Goal: Task Accomplishment & Management: Manage account settings

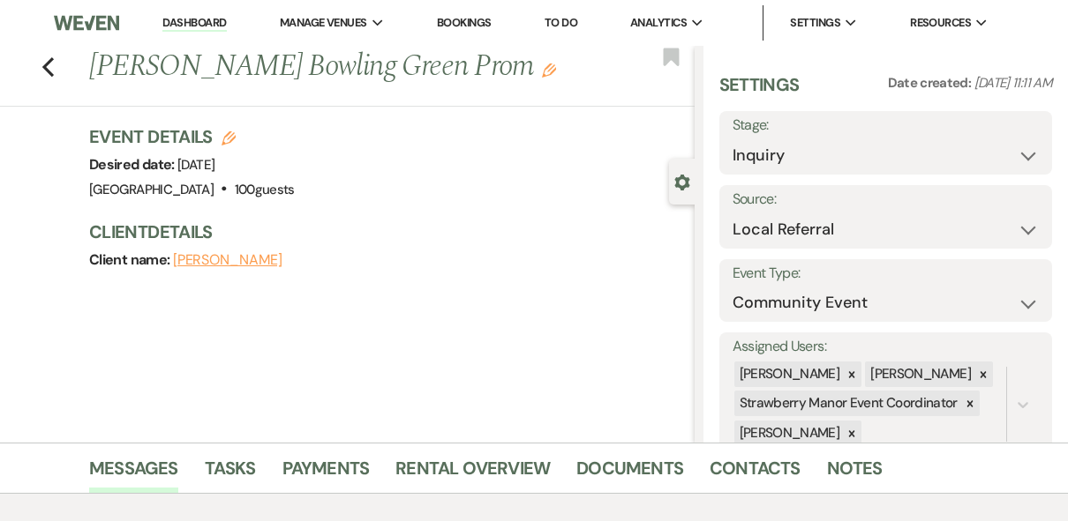
select select "20"
select select "7"
select select "773"
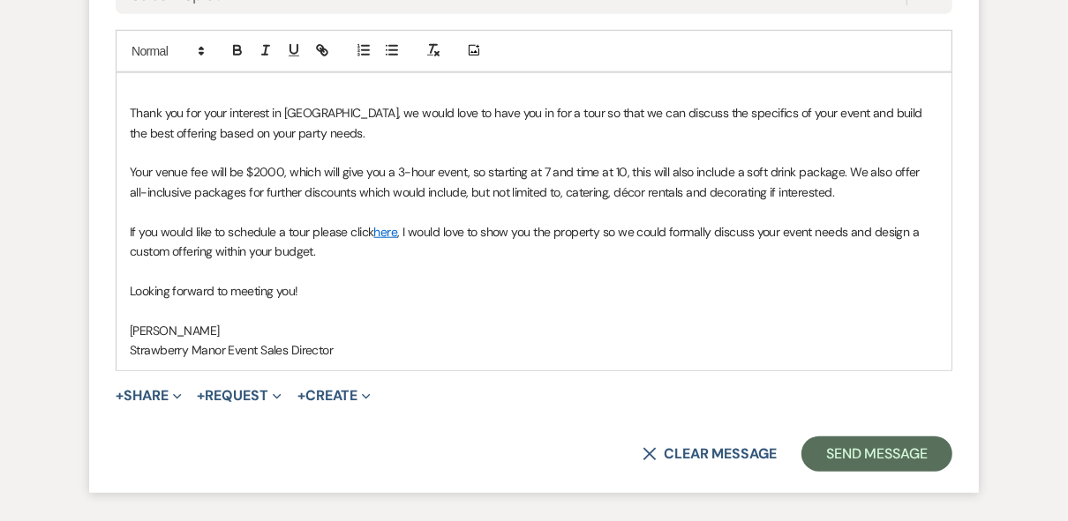
scroll to position [1059, 0]
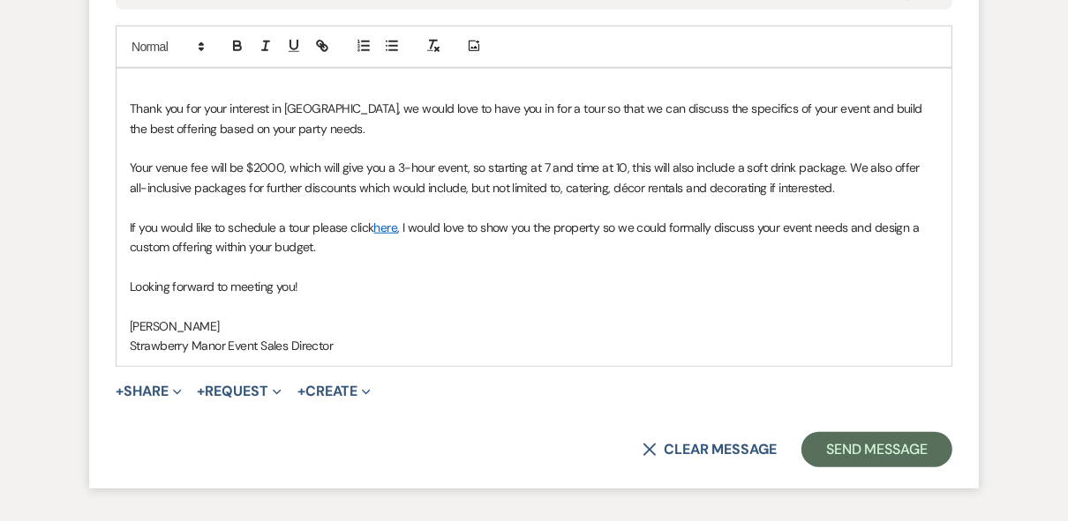
click at [861, 196] on div "Thank you for your interest in [GEOGRAPHIC_DATA], we would love to have you in …" at bounding box center [533, 217] width 835 height 297
click at [850, 185] on p "Your venue fee will be $2000, which will give you a 3-hour event, so starting a…" at bounding box center [534, 178] width 808 height 40
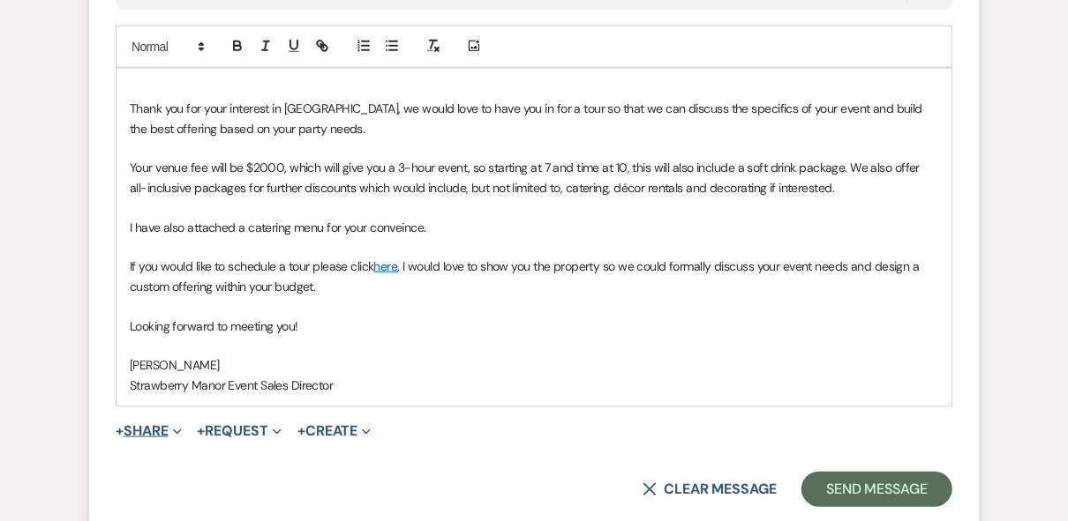
click at [152, 429] on button "+ Share Expand" at bounding box center [149, 431] width 66 height 14
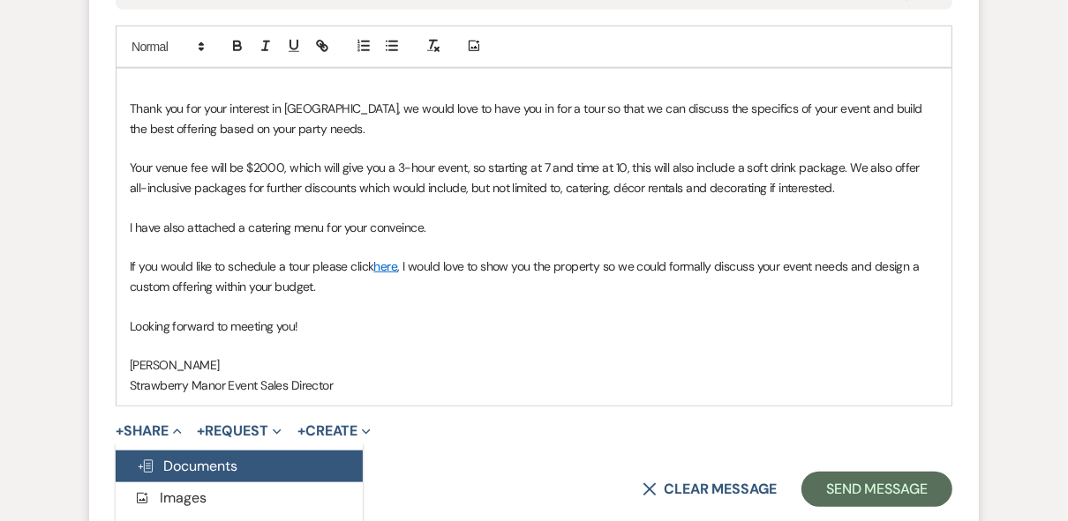
click at [168, 460] on span "Doc Upload Documents" at bounding box center [187, 466] width 101 height 19
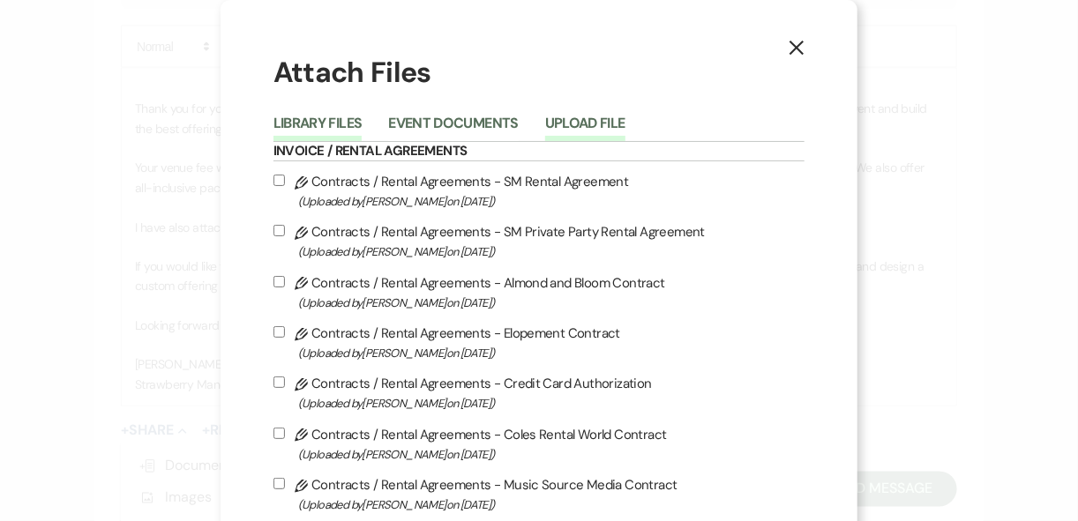
click at [580, 119] on button "Upload File" at bounding box center [585, 128] width 80 height 25
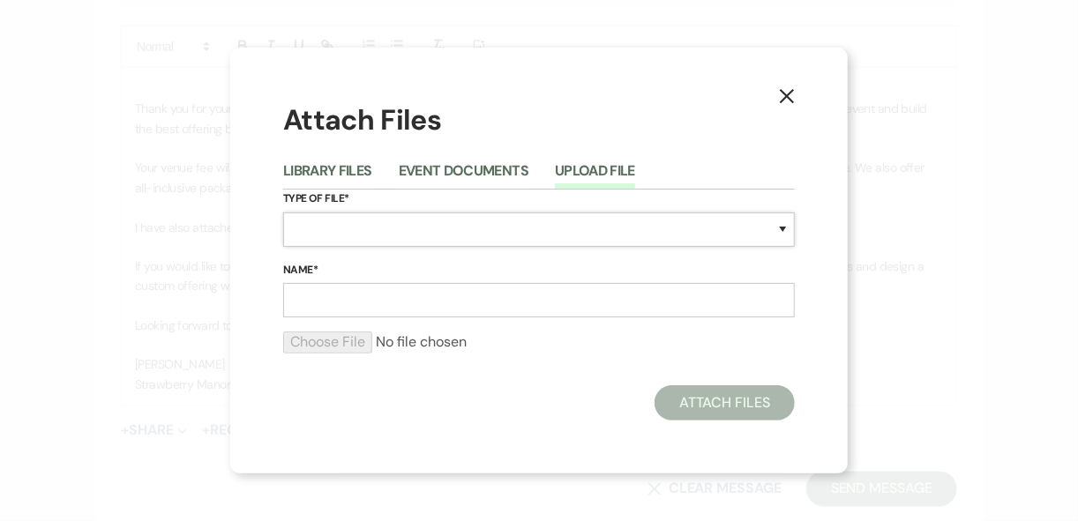
click at [374, 230] on select "Special Event Insurance Vendor Certificate of Insurance Contracts / Rental Agre…" at bounding box center [539, 230] width 512 height 34
select select "43"
click at [374, 230] on select "Special Event Insurance Vendor Certificate of Insurance Contracts / Rental Agre…" at bounding box center [539, 230] width 512 height 34
click at [348, 303] on input "Name*" at bounding box center [539, 300] width 512 height 34
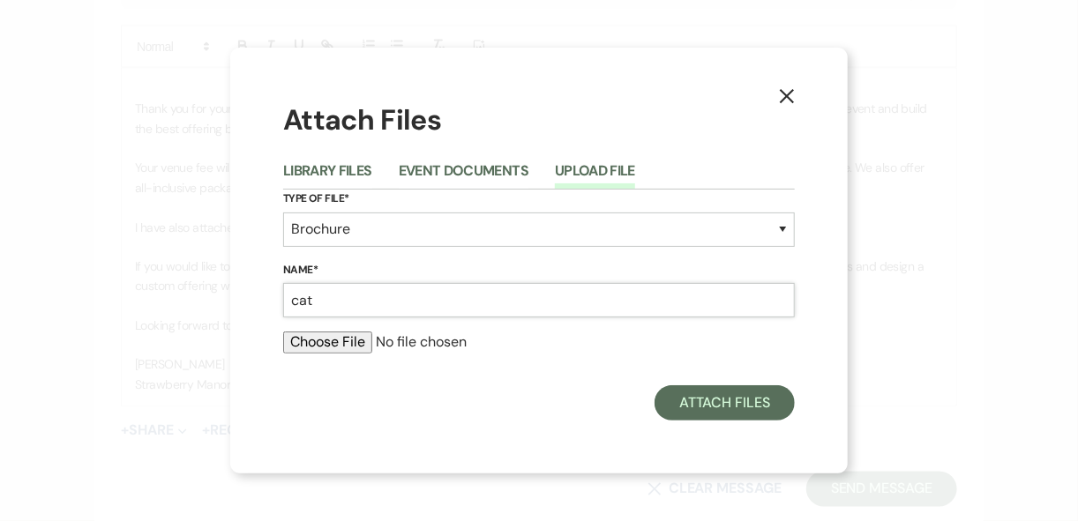
type input "catering menus"
type input "C:\fakepath\Private Party Catering.pdf"
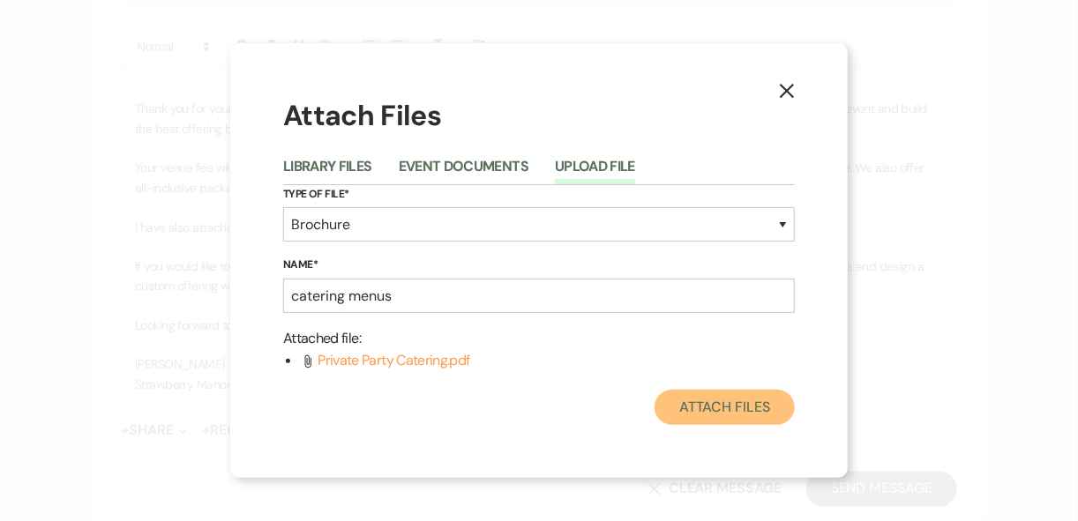
click at [746, 413] on button "Attach Files" at bounding box center [725, 407] width 140 height 35
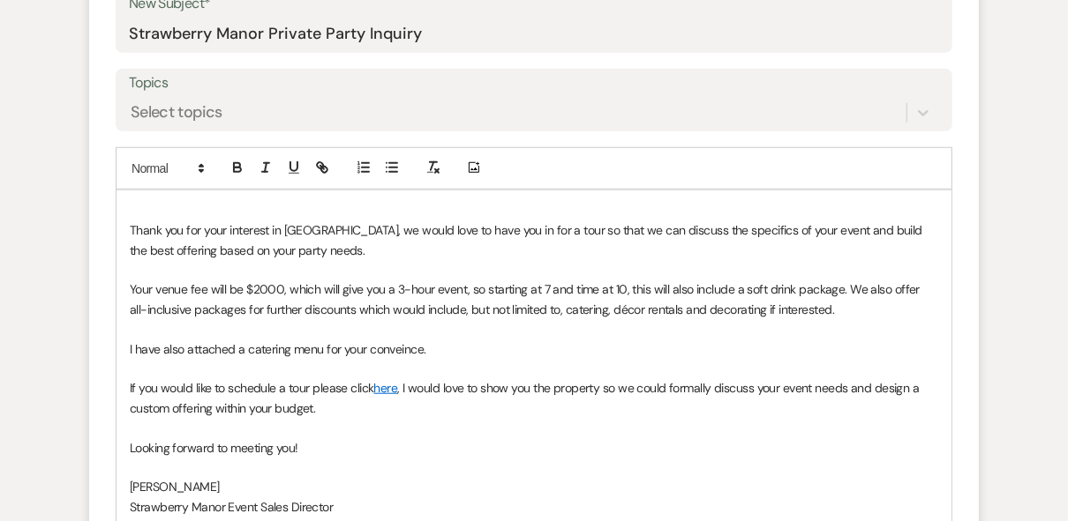
scroll to position [776, 0]
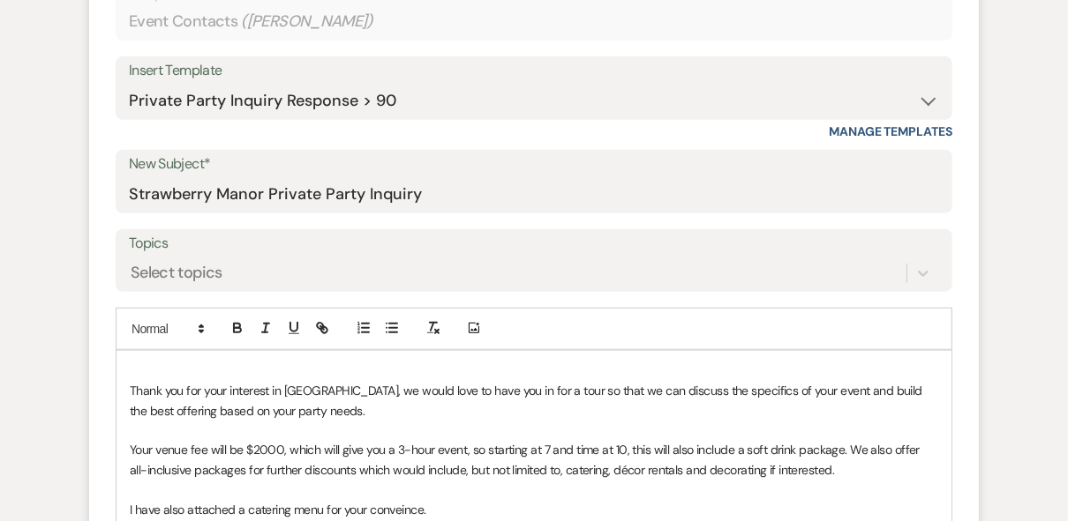
click at [178, 363] on p at bounding box center [534, 371] width 808 height 19
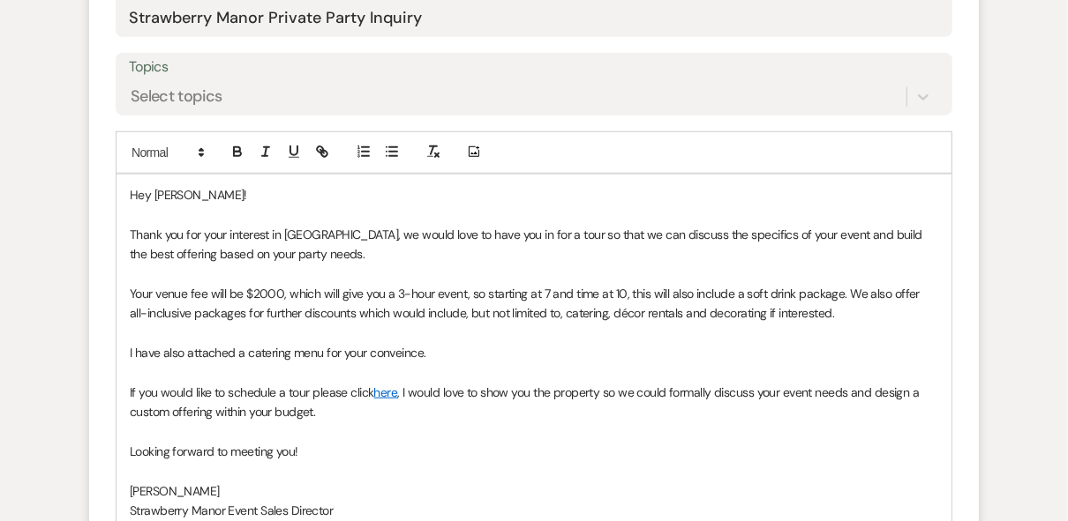
scroll to position [988, 0]
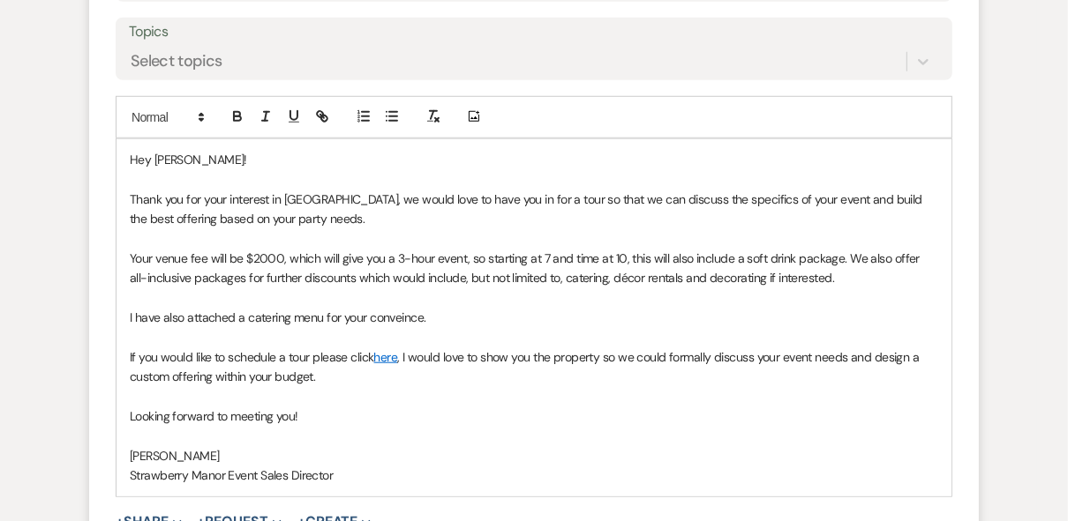
click at [844, 256] on p "Your venue fee will be $2000, which will give you a 3-hour event, so starting a…" at bounding box center [534, 269] width 808 height 40
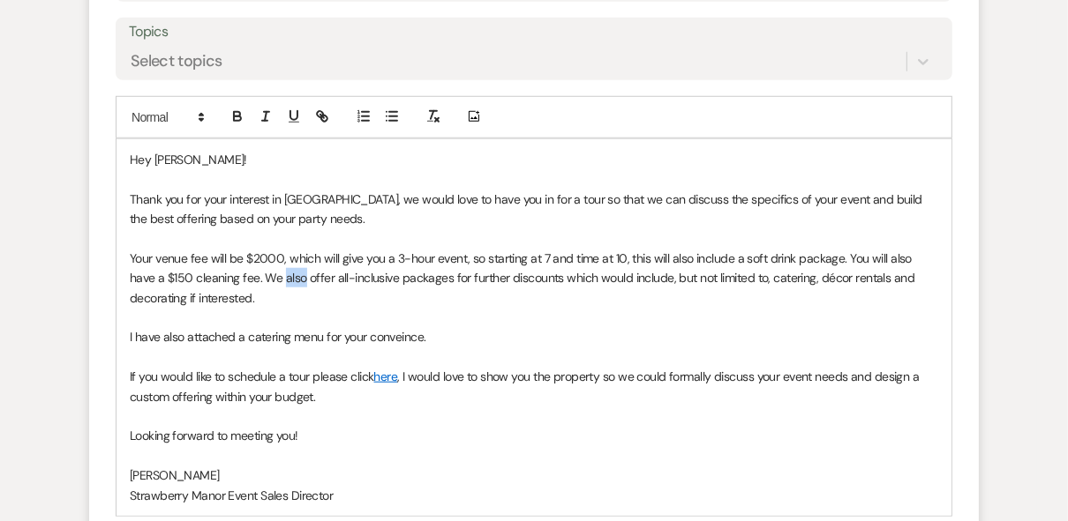
drag, startPoint x: 275, startPoint y: 275, endPoint x: 256, endPoint y: 272, distance: 19.7
click at [256, 272] on p "Your venue fee will be $2000, which will give you a 3-hour event, so starting a…" at bounding box center [534, 278] width 808 height 59
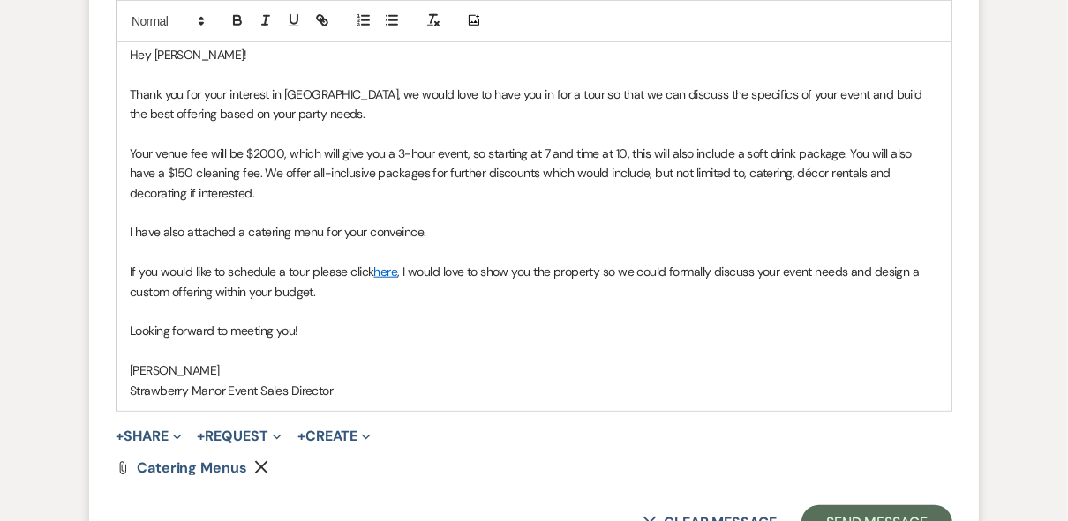
scroll to position [1129, 0]
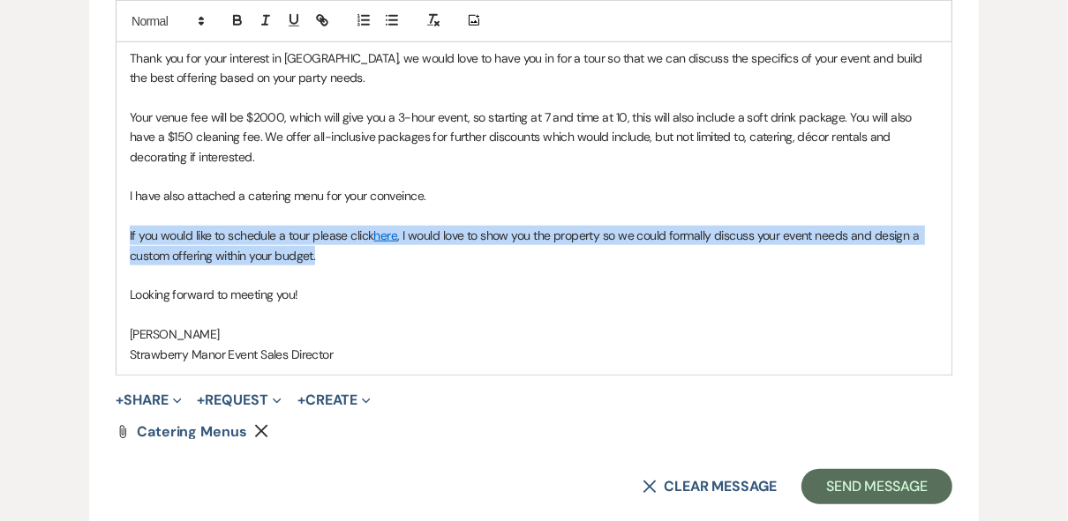
drag, startPoint x: 329, startPoint y: 259, endPoint x: 85, endPoint y: 239, distance: 245.2
click at [85, 239] on div "Event Messages Log Log Message + New Message Communicate with clients by clicki…" at bounding box center [534, 29] width 1006 height 1329
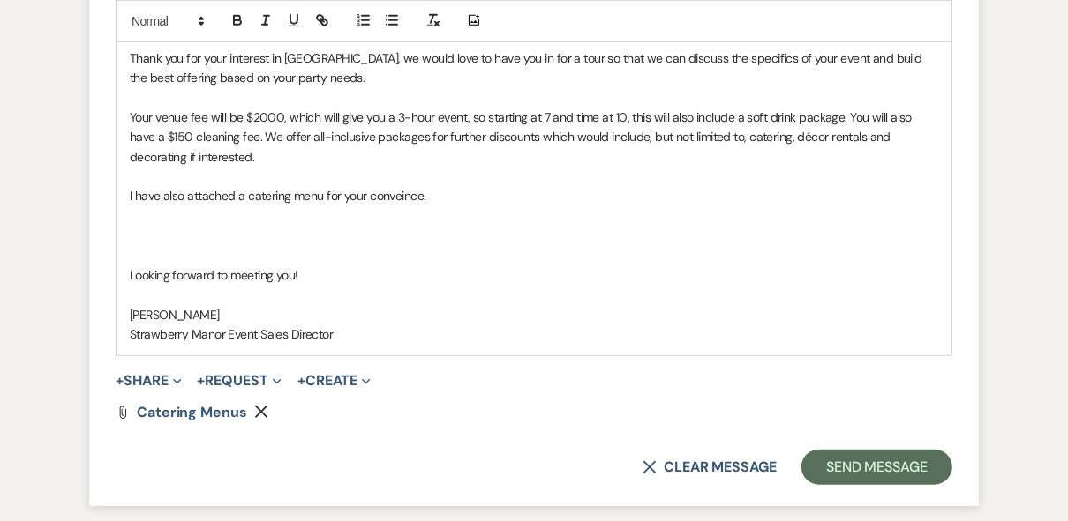
click at [130, 274] on p "Looking forward to meeting you!" at bounding box center [534, 275] width 808 height 19
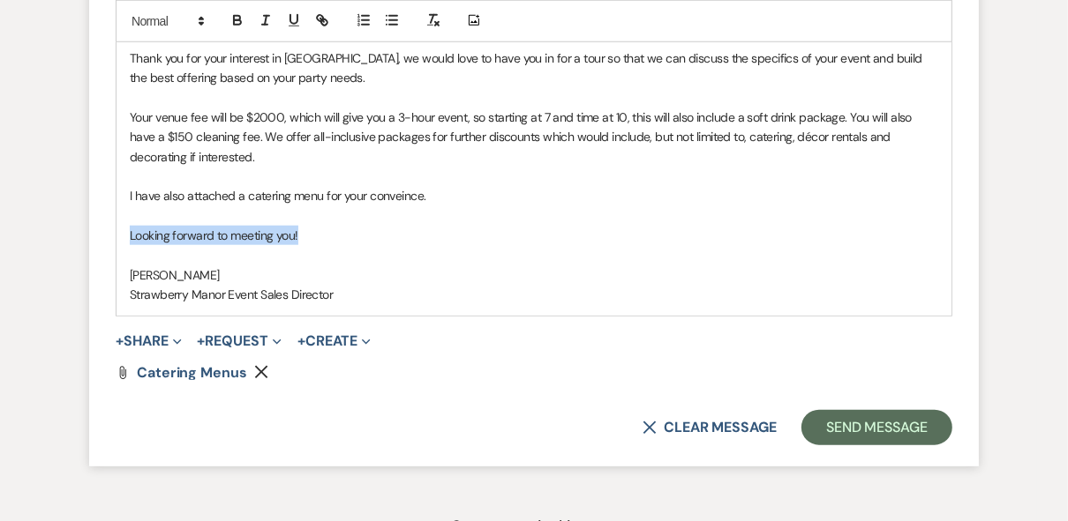
drag, startPoint x: 321, startPoint y: 233, endPoint x: 131, endPoint y: 231, distance: 189.7
click at [131, 231] on p "Looking forward to meeting you!" at bounding box center [534, 235] width 808 height 19
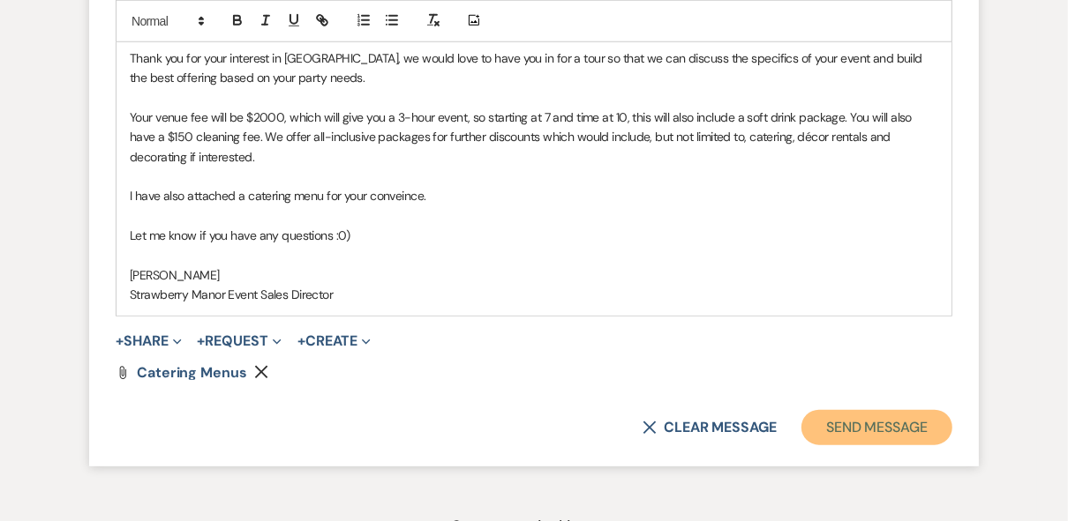
click at [868, 425] on button "Send Message" at bounding box center [876, 427] width 151 height 35
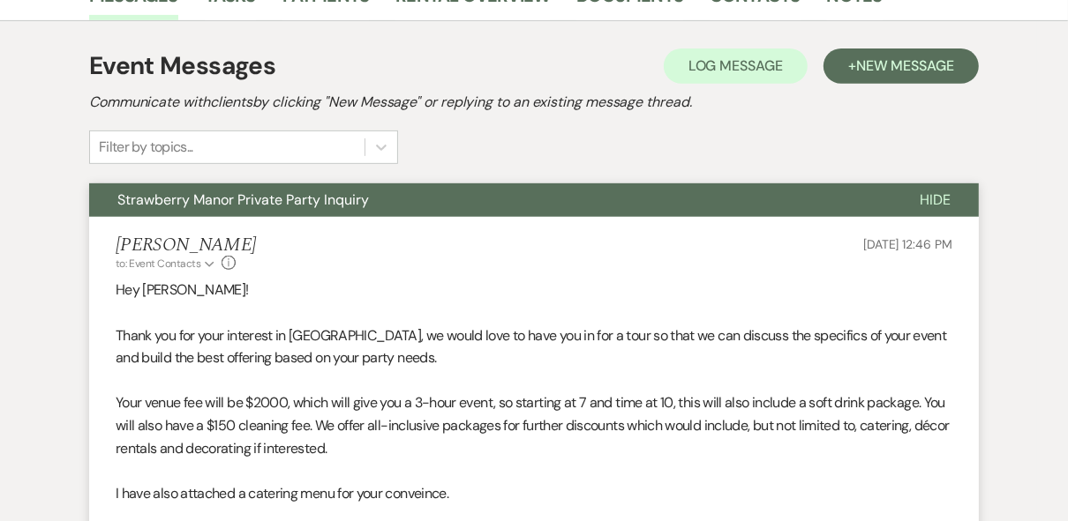
scroll to position [0, 0]
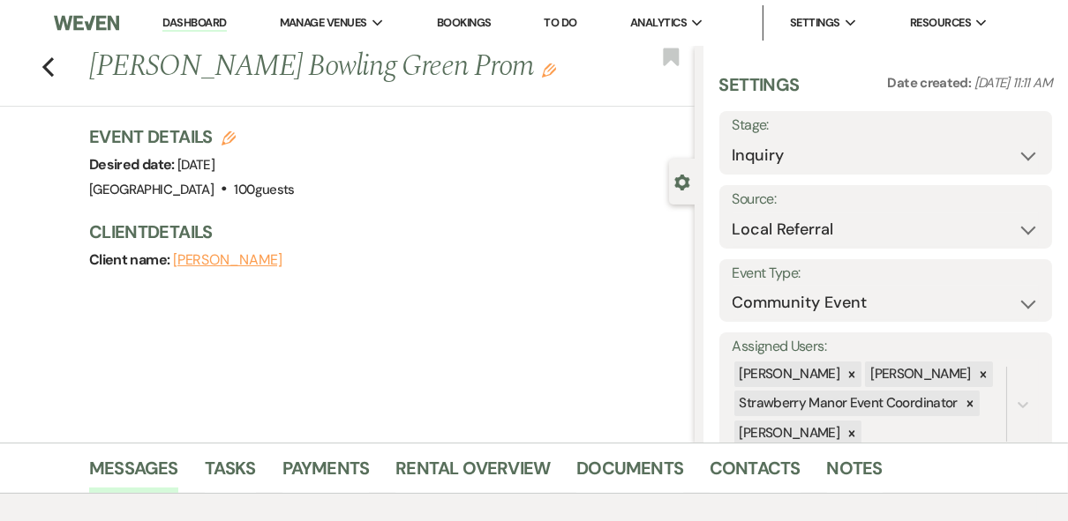
click at [194, 21] on link "Dashboard" at bounding box center [194, 23] width 64 height 17
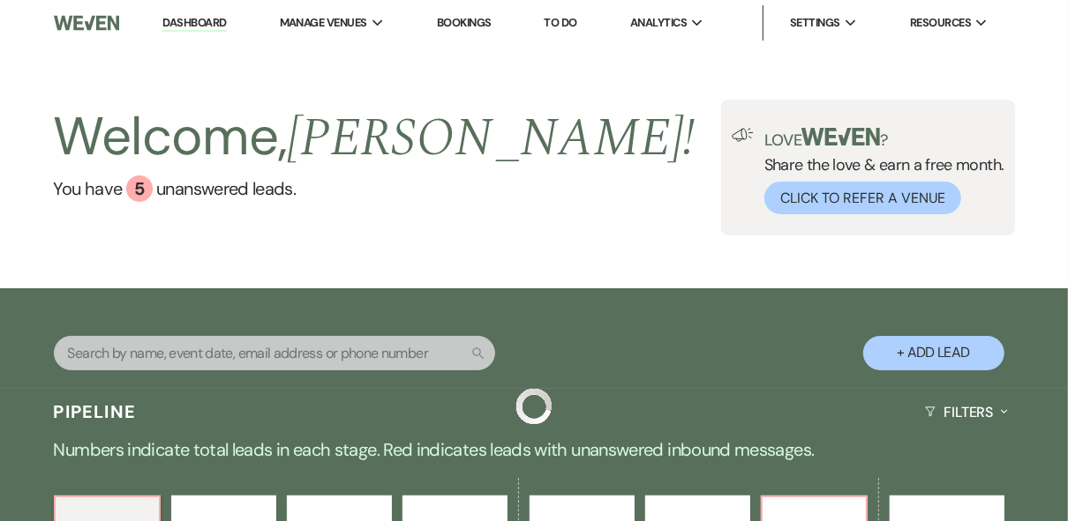
click at [573, 187] on div "Welcome, [PERSON_NAME] ! You have 5 unanswered lead s . Love ? Share the love &…" at bounding box center [534, 168] width 1068 height 136
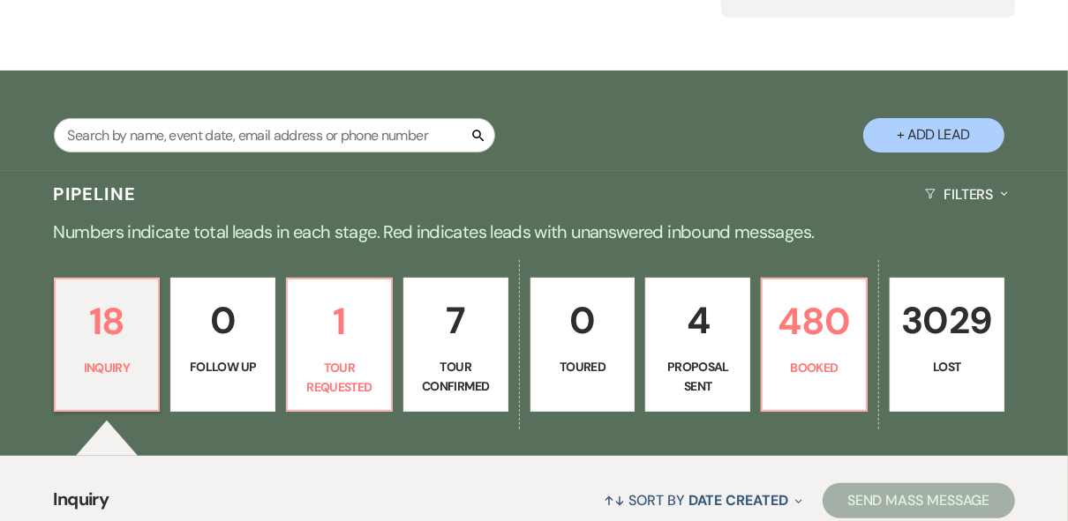
scroll to position [282, 0]
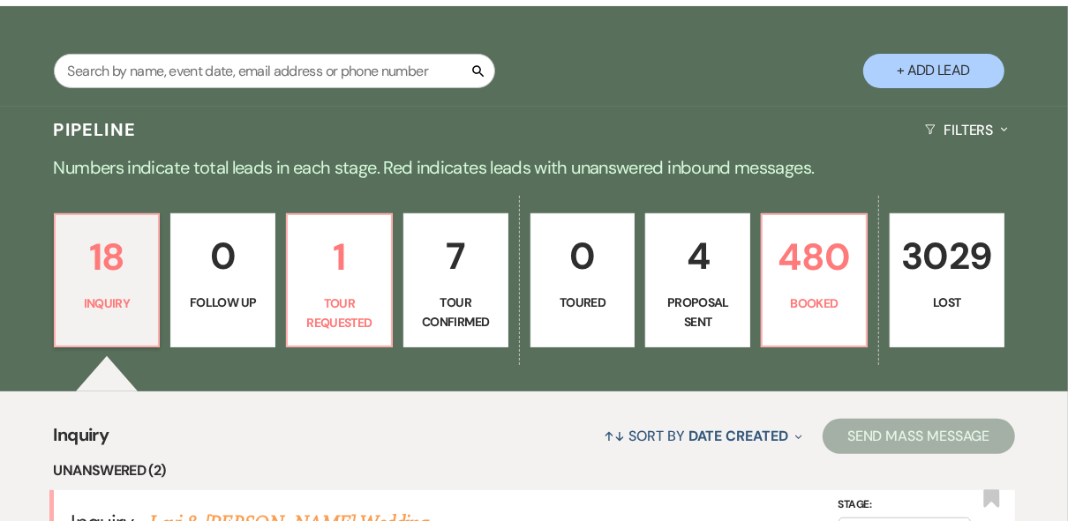
click at [454, 272] on p "7" at bounding box center [456, 256] width 82 height 59
select select "4"
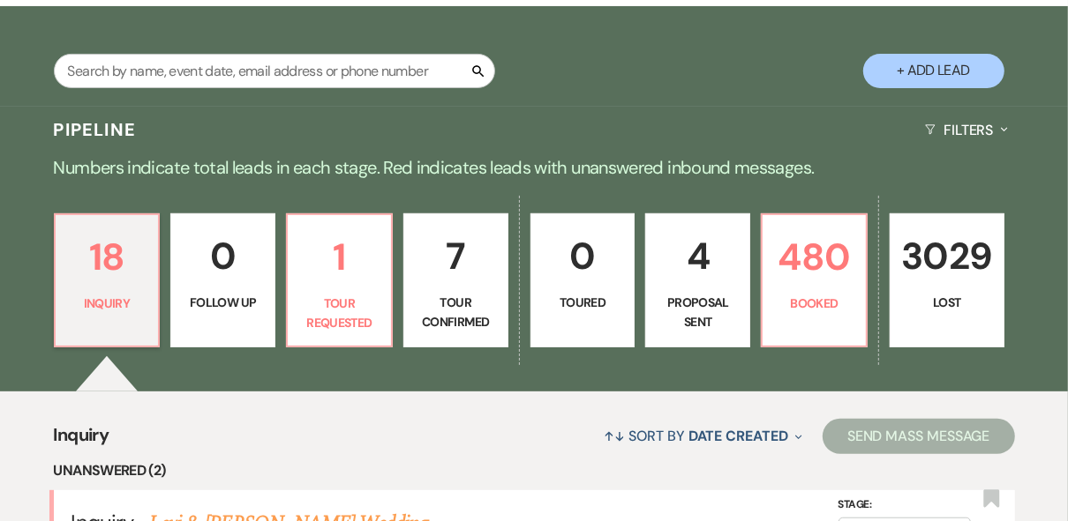
select select "4"
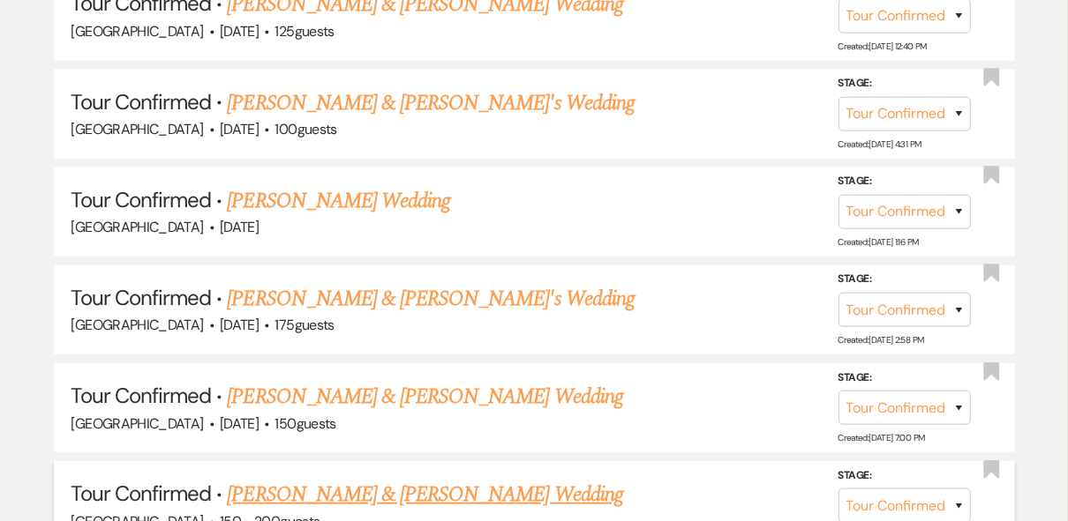
scroll to position [918, 0]
click at [378, 206] on link "[PERSON_NAME] Wedding" at bounding box center [338, 201] width 223 height 32
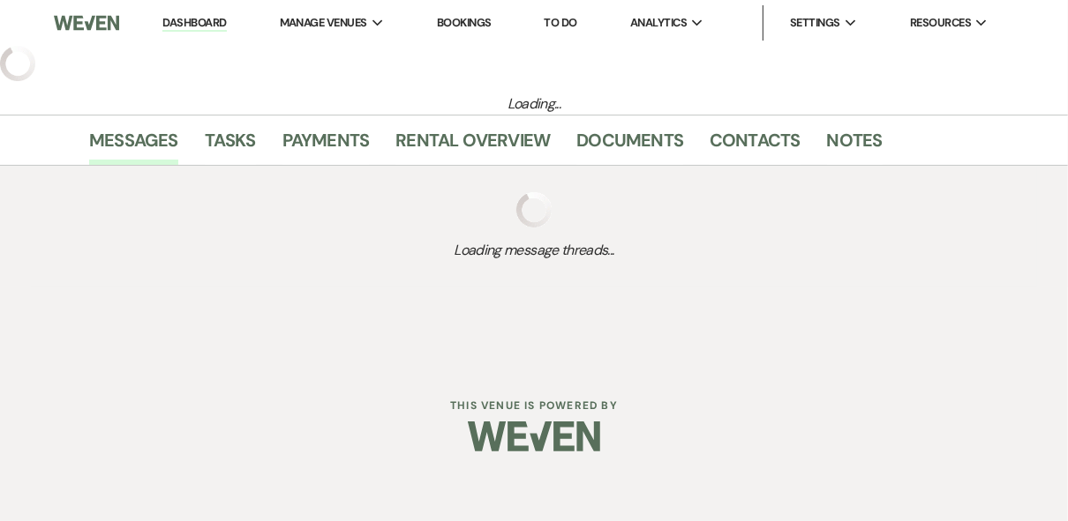
select select "4"
select select "20"
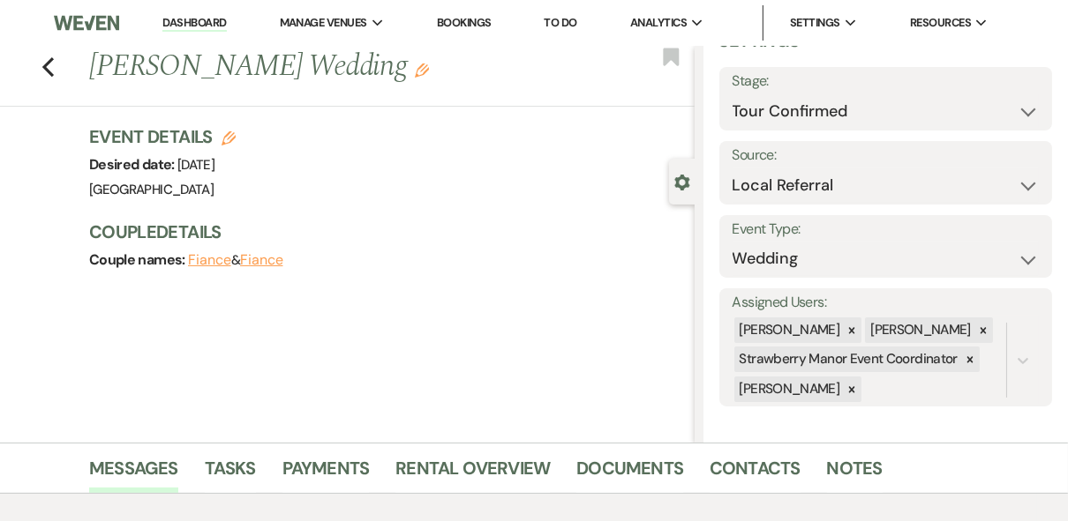
scroll to position [45, 0]
click at [861, 101] on select "Inquiry Follow Up Tour Requested Tour Confirmed Toured Proposal Sent Booked Lost" at bounding box center [885, 111] width 307 height 34
select select "5"
click at [732, 94] on select "Inquiry Follow Up Tour Requested Tour Confirmed Toured Proposal Sent Booked Lost" at bounding box center [885, 111] width 307 height 34
click at [1000, 99] on button "Save" at bounding box center [1018, 97] width 68 height 35
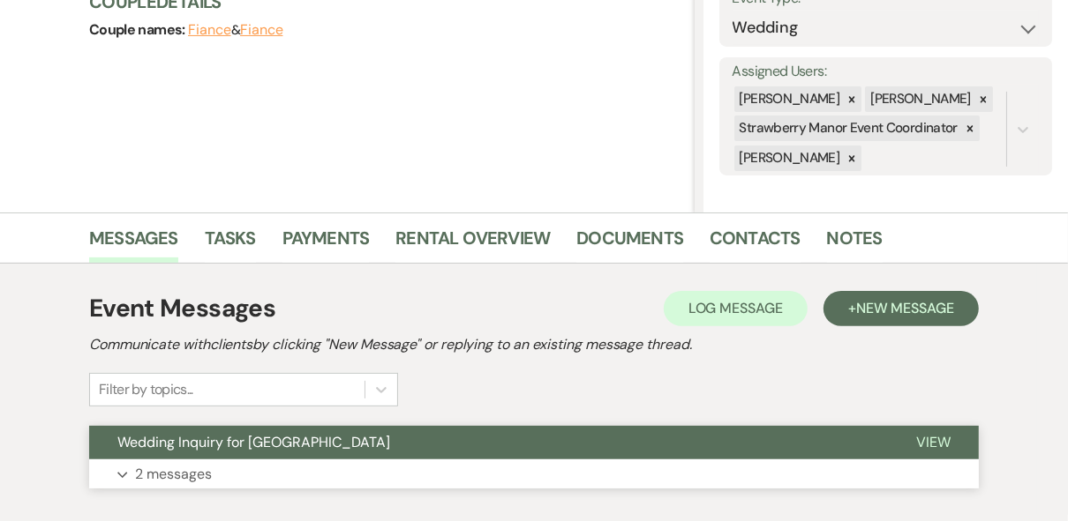
scroll to position [337, 0]
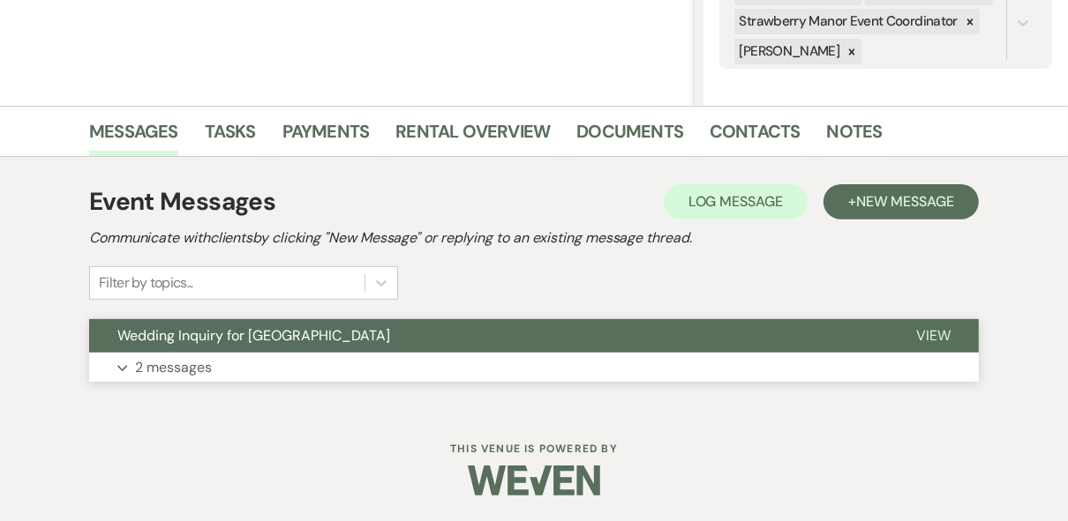
click at [937, 333] on span "View" at bounding box center [933, 335] width 34 height 19
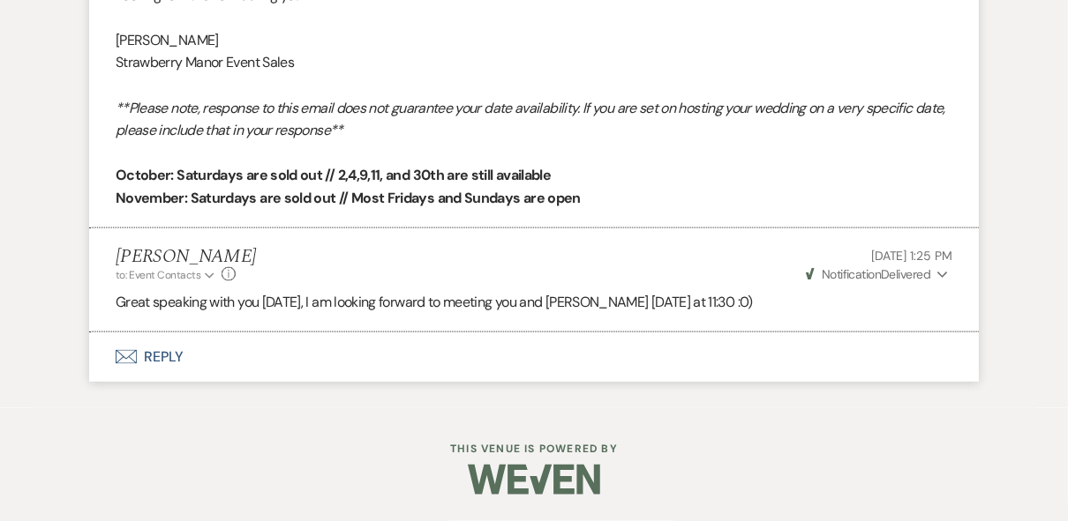
scroll to position [1557, 0]
click at [158, 358] on button "Envelope Reply" at bounding box center [533, 357] width 889 height 49
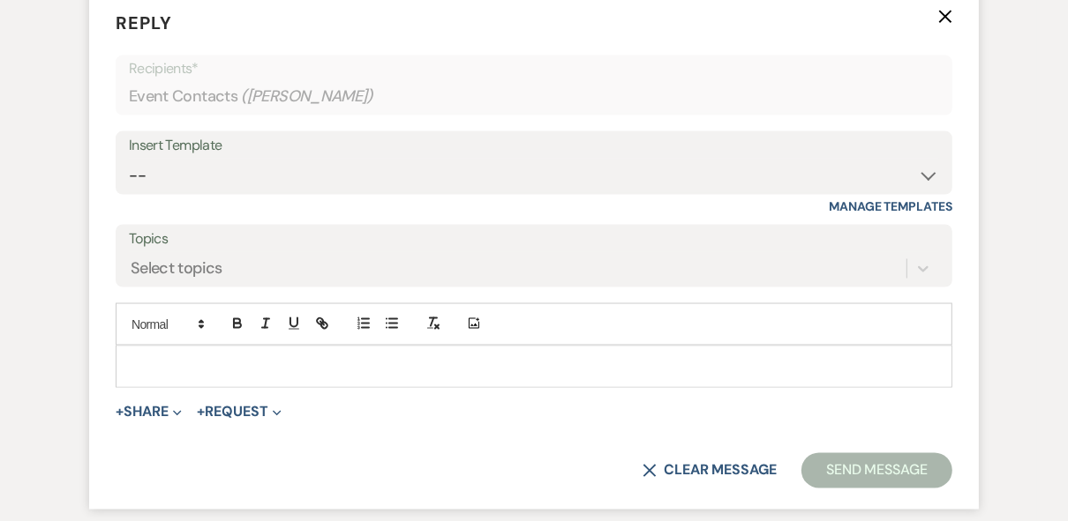
scroll to position [1890, 0]
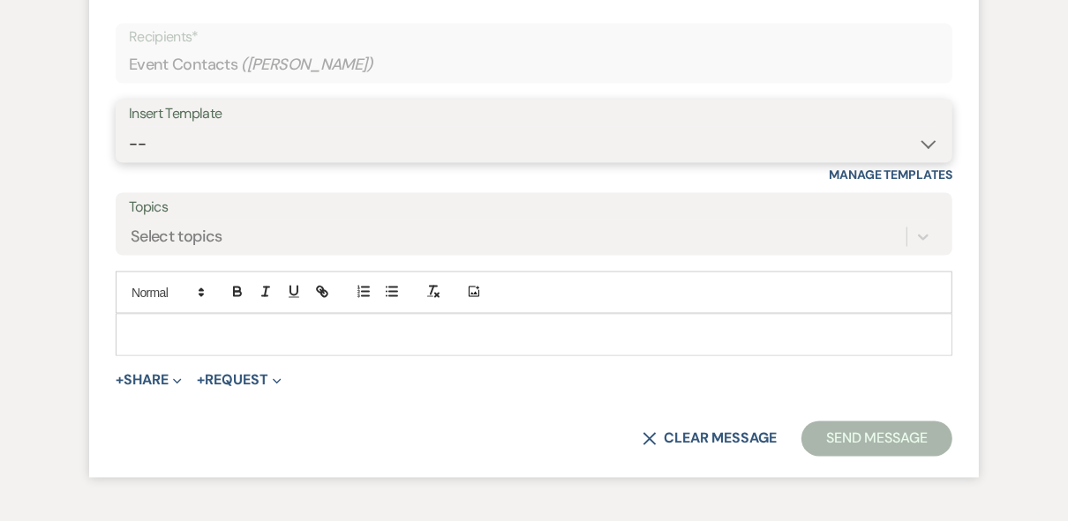
click at [188, 161] on select "-- Weven Planning Portal Introduction (Booked Events) Private Party Inquiry Res…" at bounding box center [534, 144] width 810 height 34
select select "4782"
click at [129, 161] on select "-- Weven Planning Portal Introduction (Booked Events) Private Party Inquiry Res…" at bounding box center [534, 144] width 810 height 34
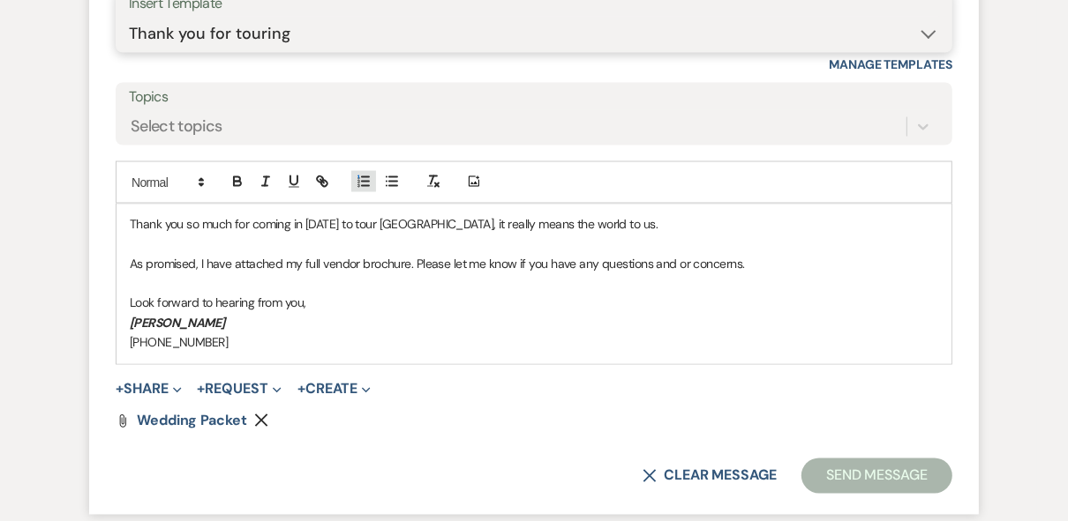
scroll to position [2198, 0]
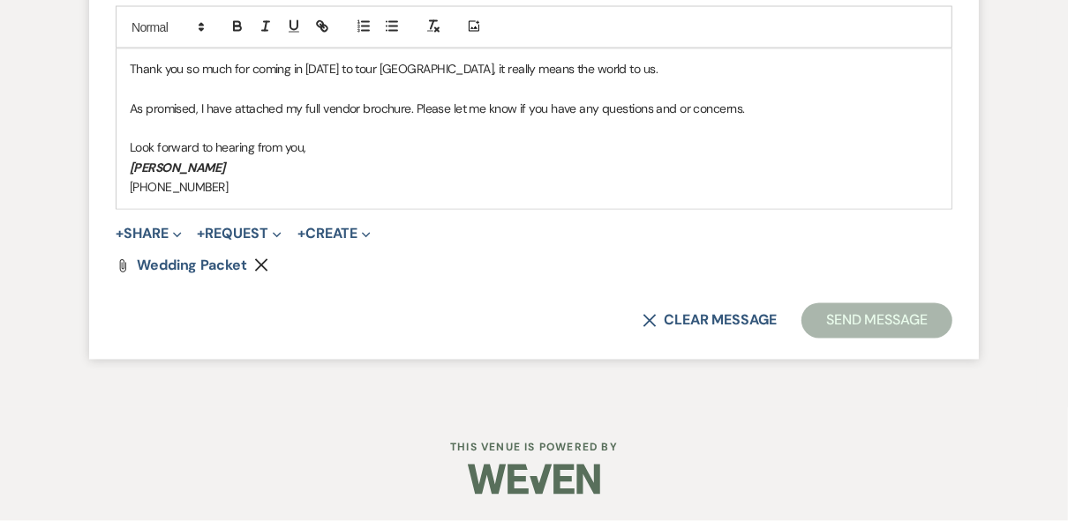
click at [262, 191] on p "[PHONE_NUMBER]" at bounding box center [534, 187] width 808 height 19
click at [859, 312] on button "Send Message" at bounding box center [876, 320] width 151 height 35
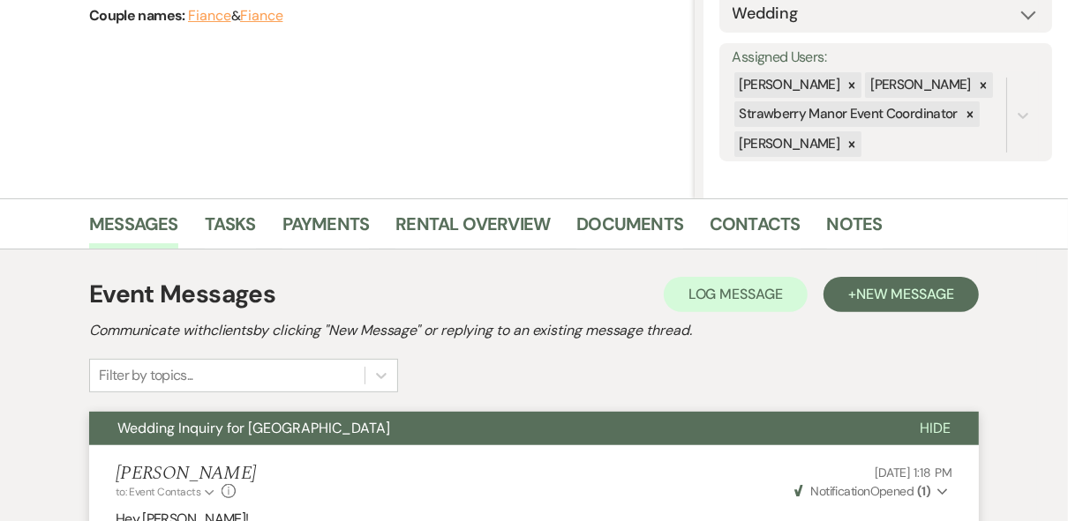
scroll to position [0, 0]
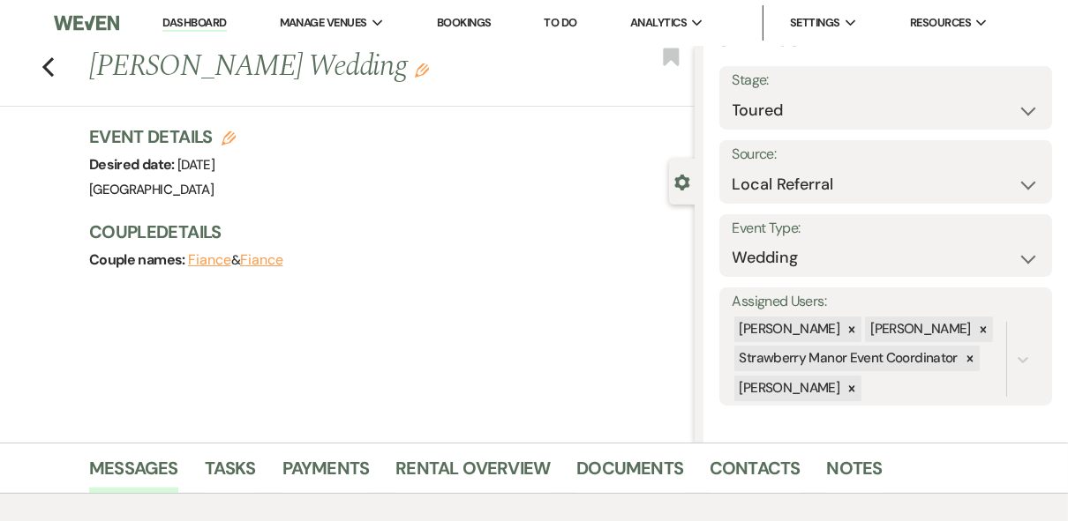
click at [189, 24] on link "Dashboard" at bounding box center [194, 23] width 64 height 17
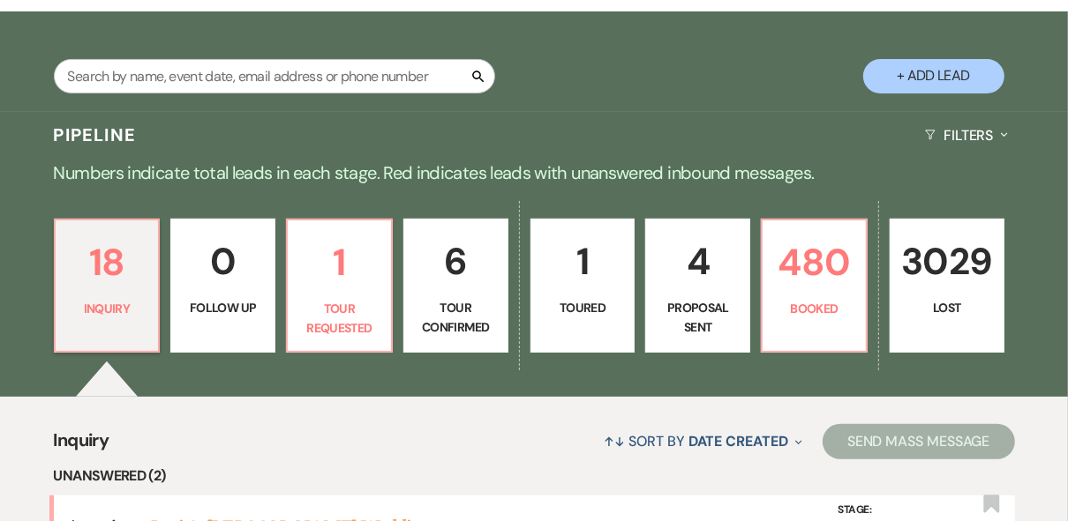
scroll to position [282, 0]
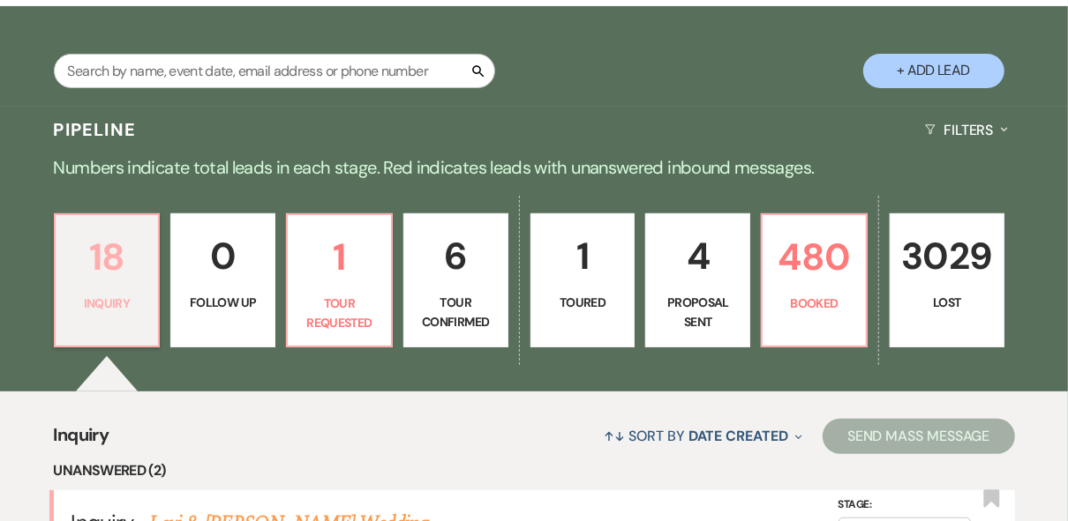
click at [104, 286] on p "18" at bounding box center [107, 257] width 82 height 59
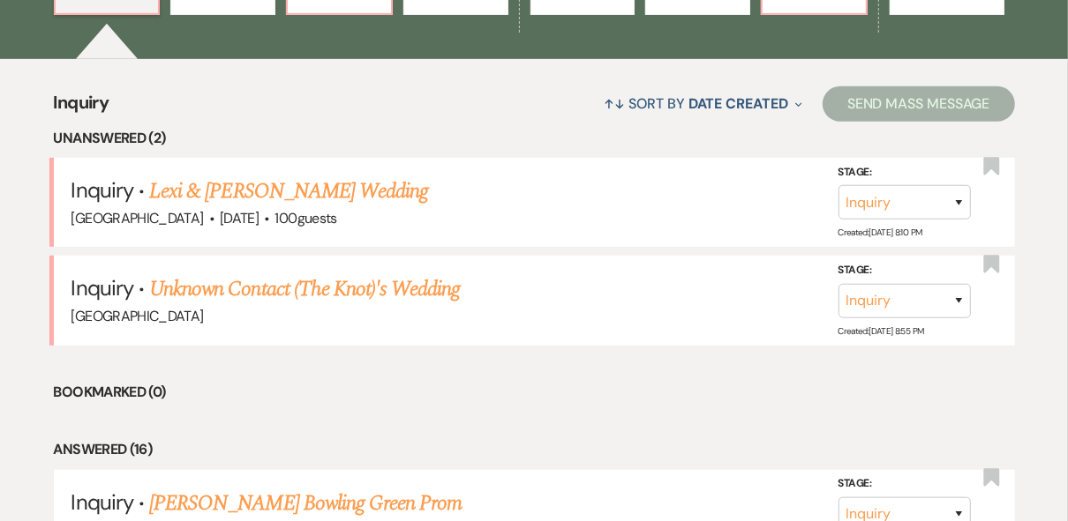
scroll to position [706, 0]
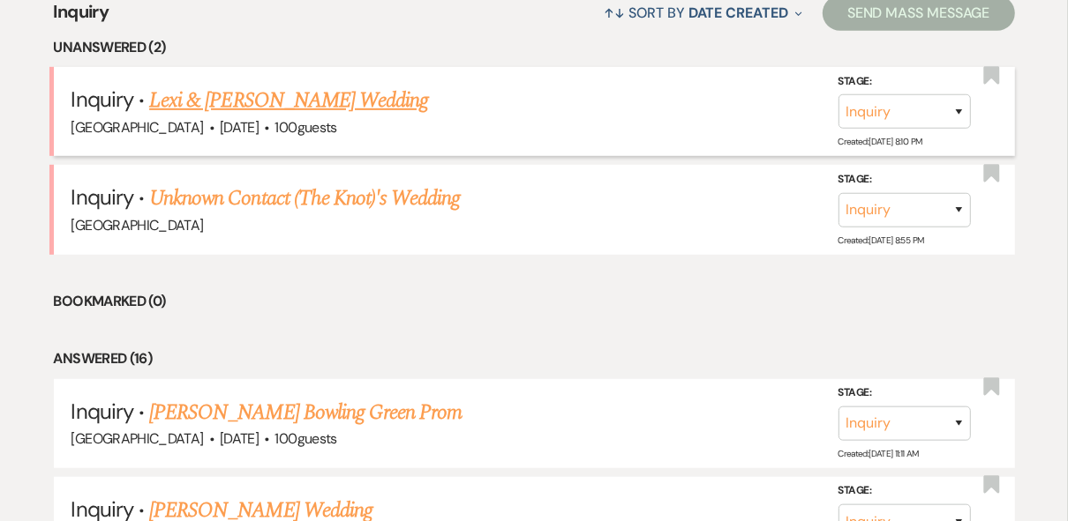
click at [269, 129] on span "·" at bounding box center [266, 129] width 5 height 0
click at [287, 101] on link "Lexi & [PERSON_NAME] Wedding" at bounding box center [288, 101] width 279 height 32
select select "5"
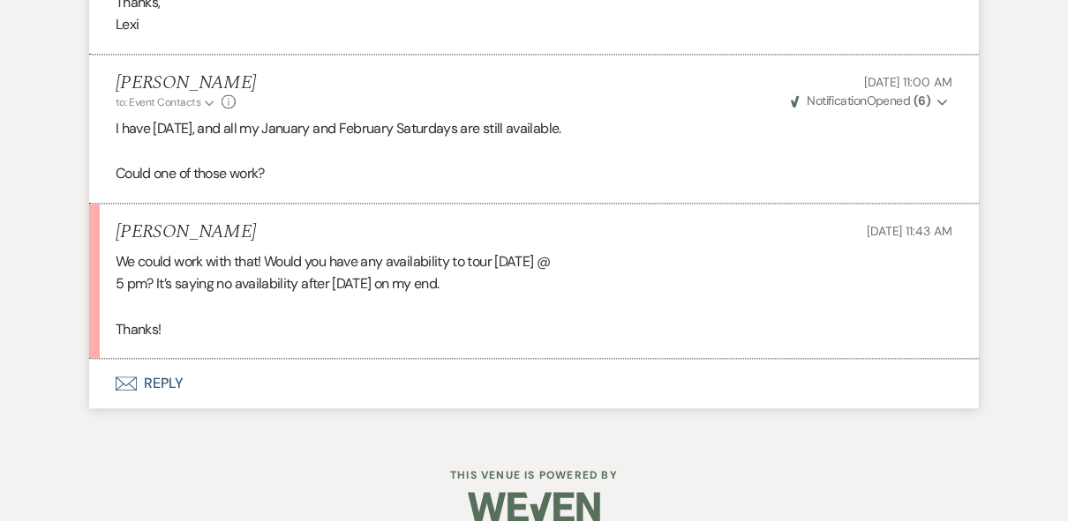
scroll to position [2534, 0]
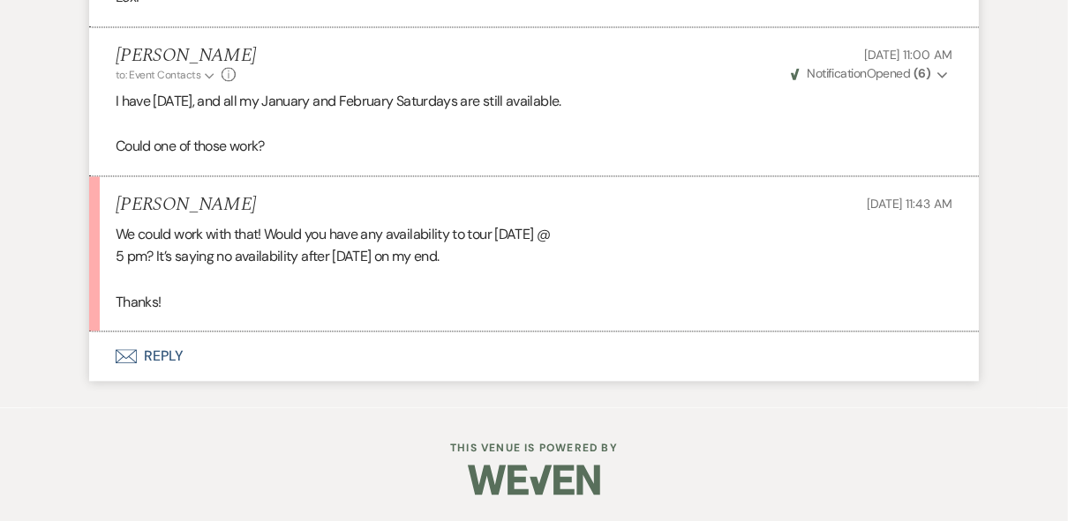
click at [164, 356] on button "Envelope Reply" at bounding box center [533, 356] width 889 height 49
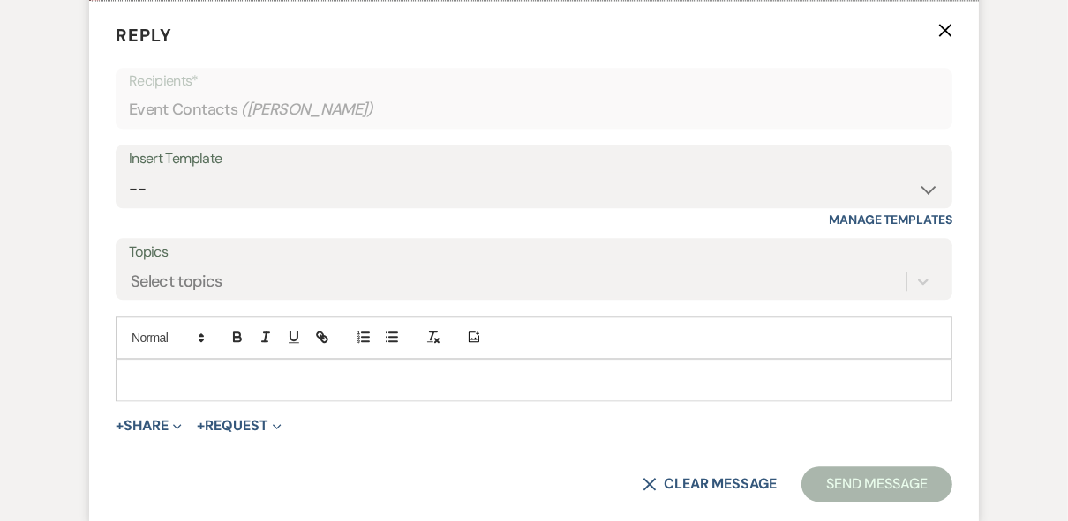
scroll to position [2866, 0]
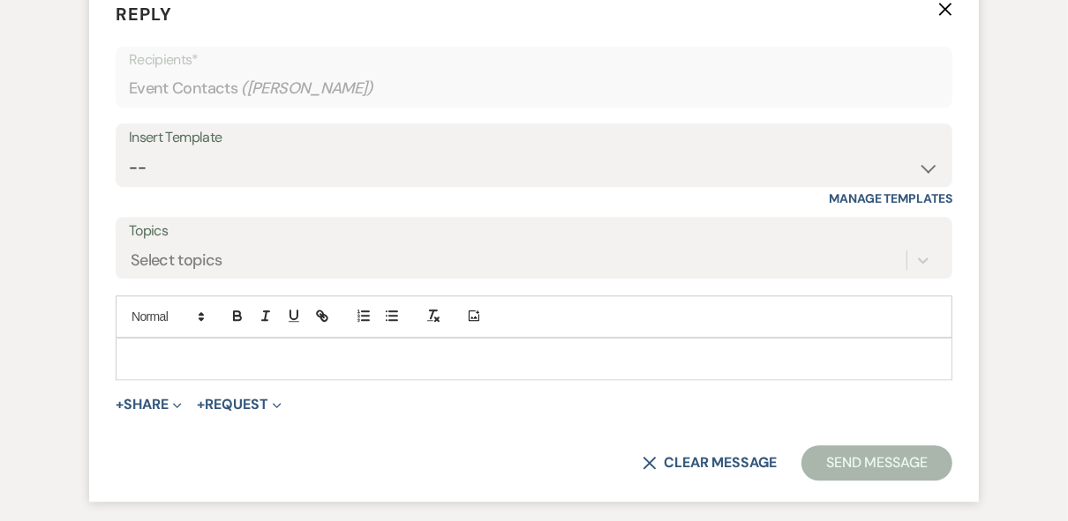
click at [180, 369] on p at bounding box center [534, 358] width 808 height 19
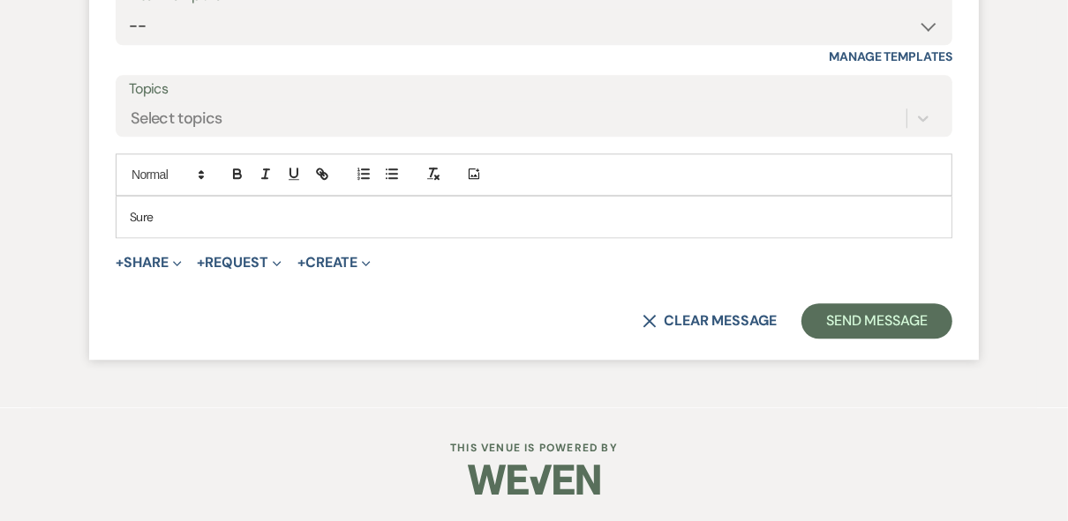
scroll to position [3027, 0]
drag, startPoint x: 155, startPoint y: 218, endPoint x: 118, endPoint y: 218, distance: 37.1
click at [118, 218] on div "Sure" at bounding box center [533, 217] width 835 height 41
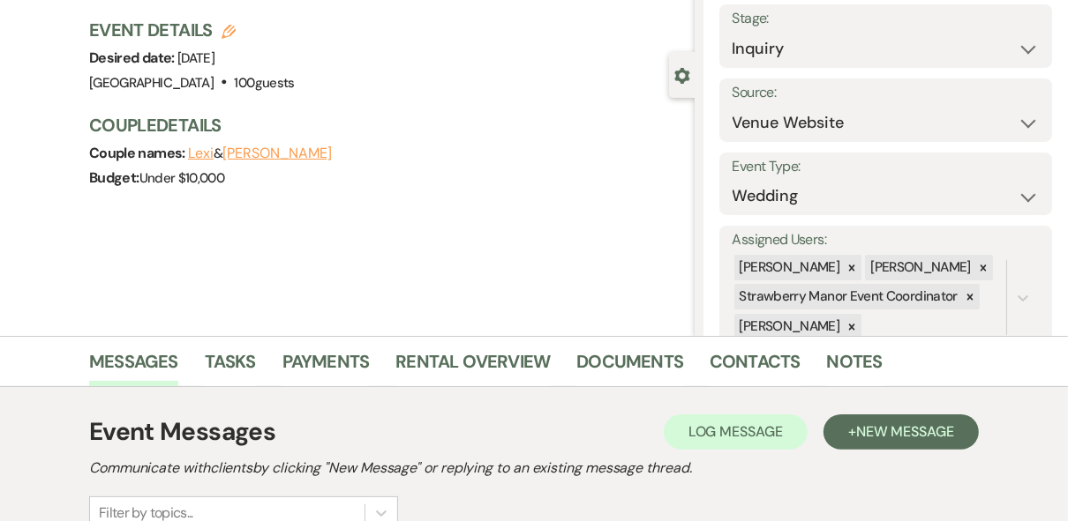
scroll to position [0, 0]
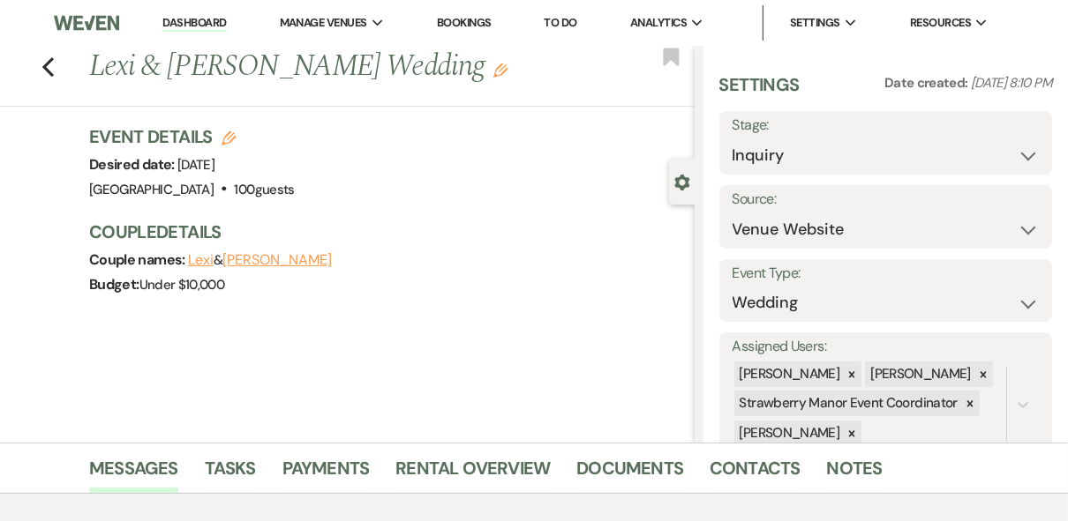
click at [199, 27] on link "Dashboard" at bounding box center [194, 23] width 64 height 17
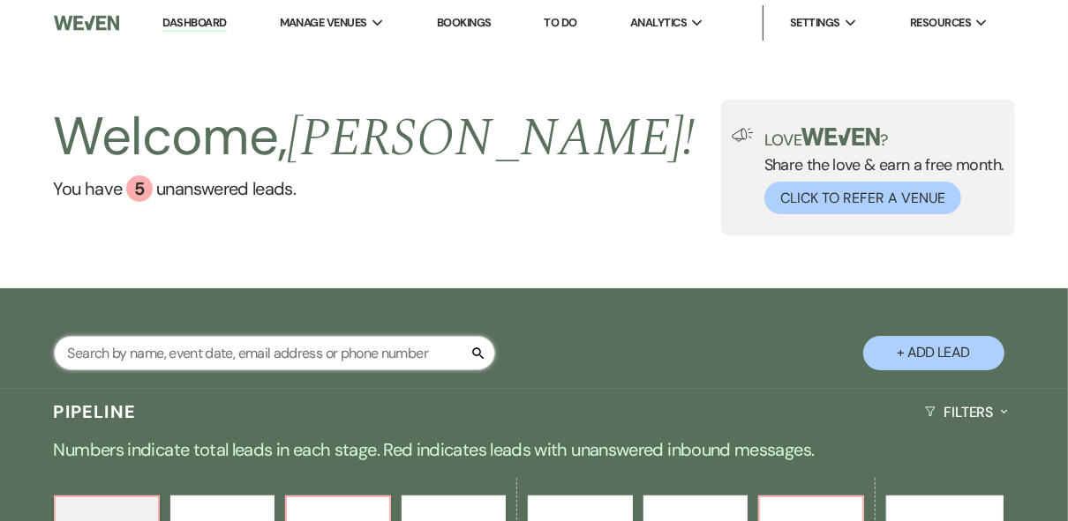
click at [338, 339] on input "text" at bounding box center [274, 353] width 441 height 34
type input "[PERSON_NAME]"
select select "8"
select select "5"
select select "8"
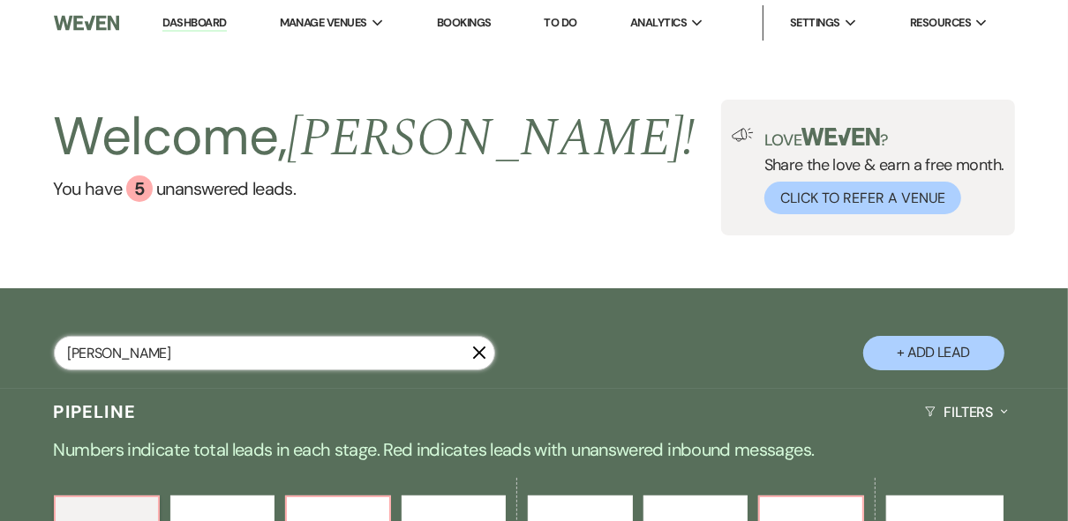
select select "5"
select select "8"
select select "4"
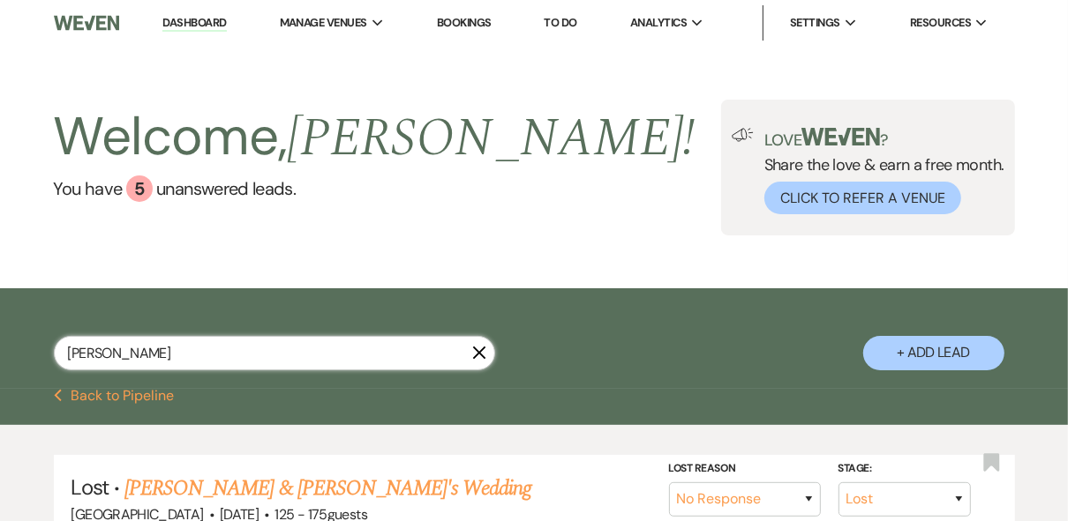
type input "[PERSON_NAME]"
click at [180, 23] on link "Dashboard" at bounding box center [194, 23] width 64 height 17
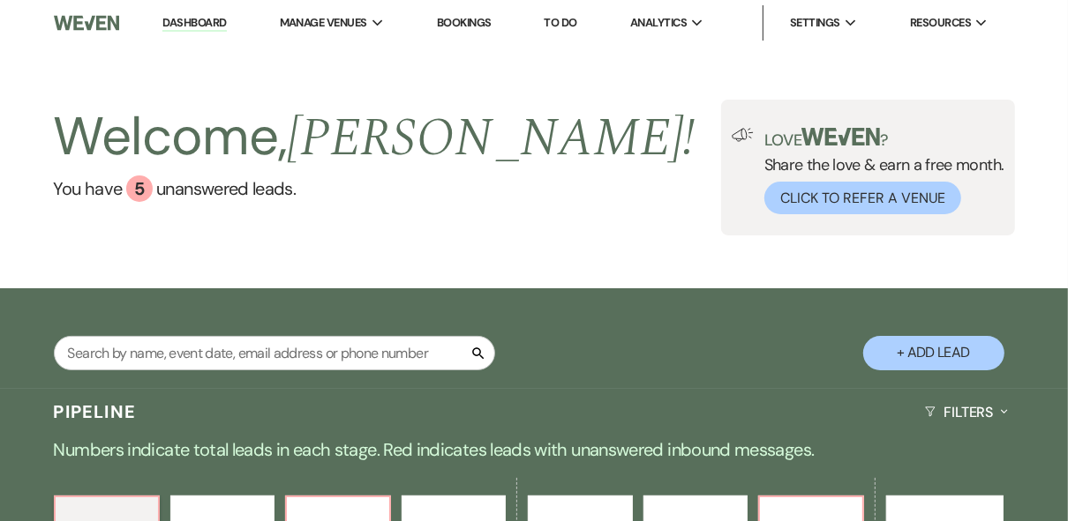
click at [229, 26] on li "Dashboard" at bounding box center [194, 22] width 81 height 35
click at [521, 102] on div "Welcome, [PERSON_NAME] ! You have 5 unanswered lead s . Love ? Share the love &…" at bounding box center [534, 168] width 1068 height 136
click at [610, 176] on div "Welcome, [PERSON_NAME] ! You have 5 unanswered lead s . Love ? Share the love &…" at bounding box center [534, 168] width 1068 height 136
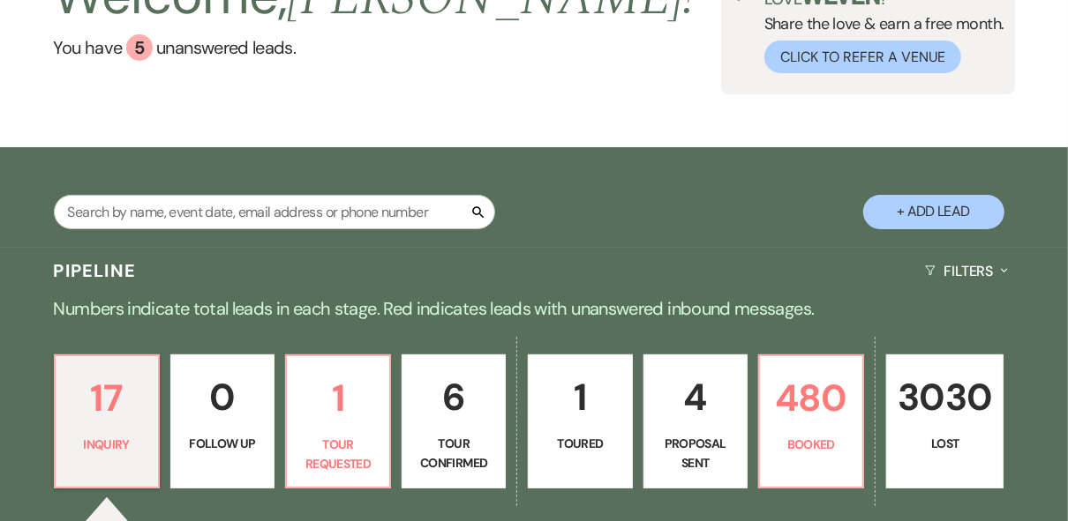
scroll to position [353, 0]
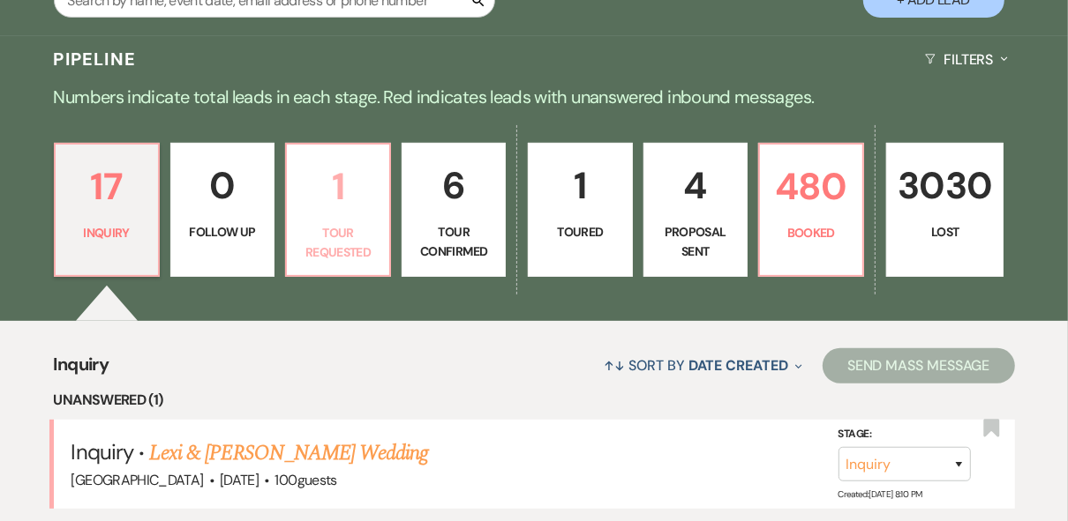
click at [378, 237] on p "Tour Requested" at bounding box center [337, 243] width 81 height 40
select select "2"
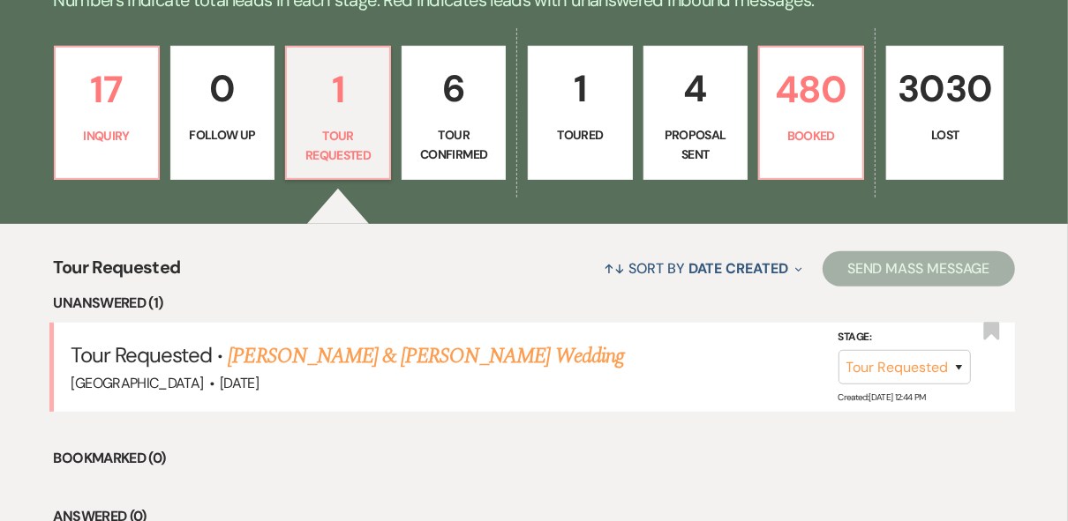
scroll to position [565, 0]
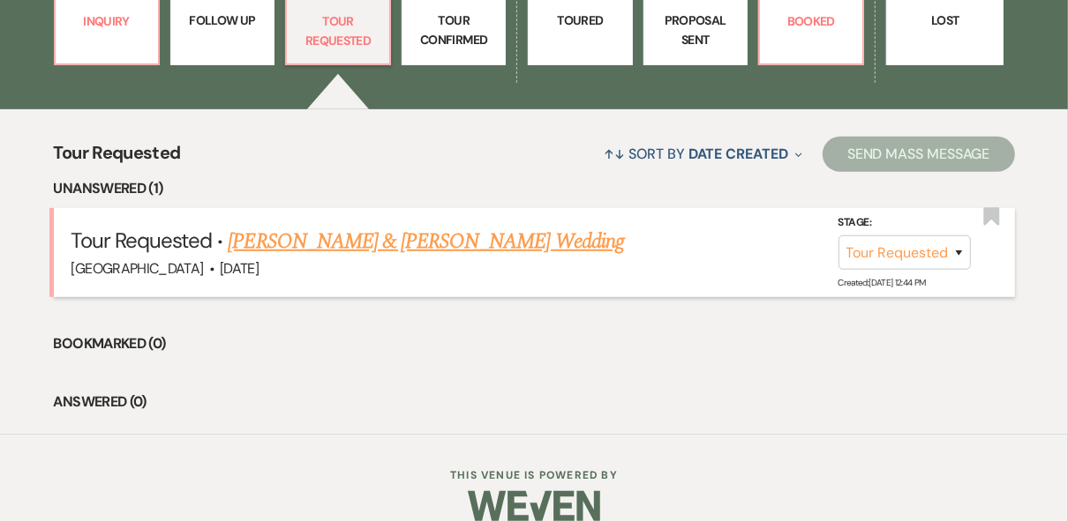
click at [465, 245] on link "[PERSON_NAME] & [PERSON_NAME] Wedding" at bounding box center [425, 242] width 395 height 32
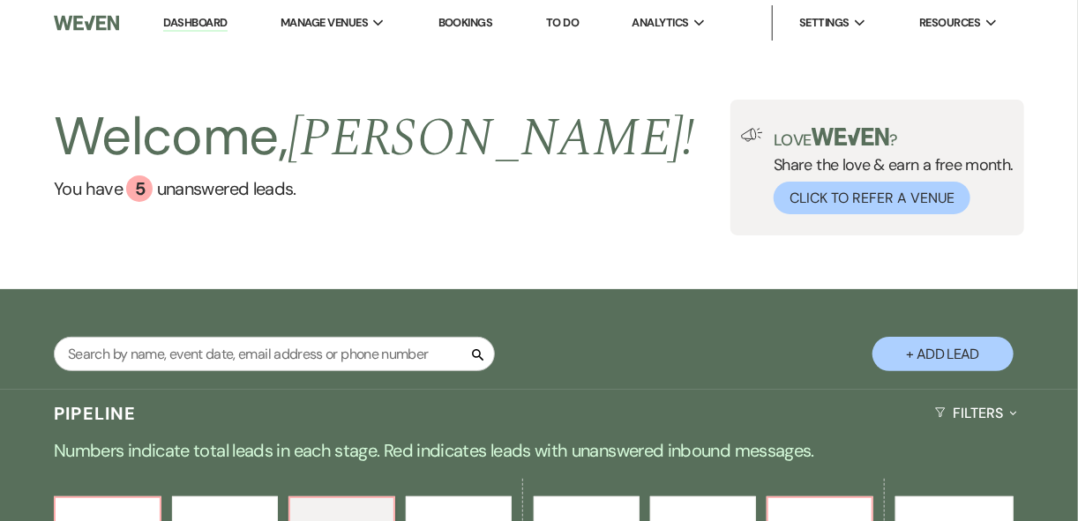
select select "2"
select select "5"
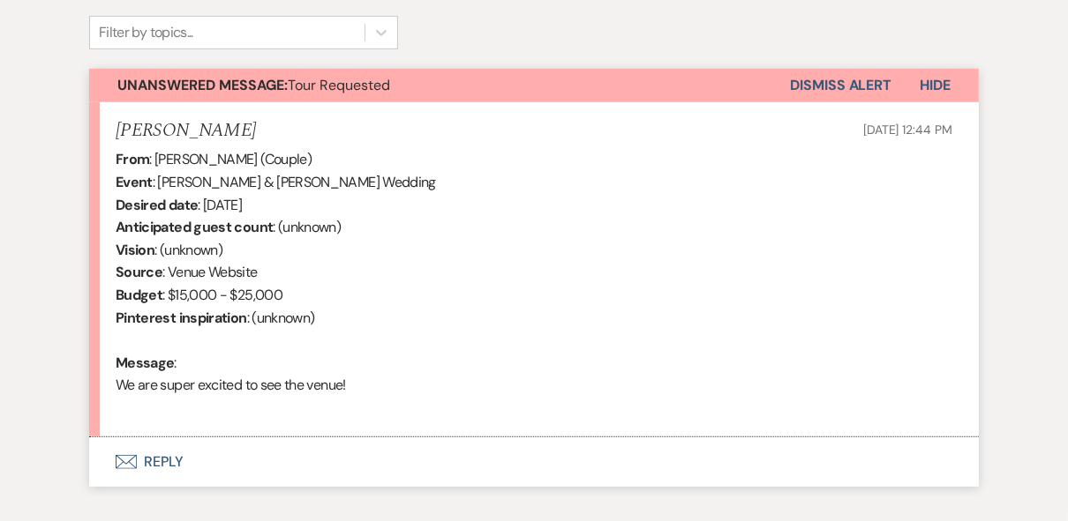
scroll to position [693, 0]
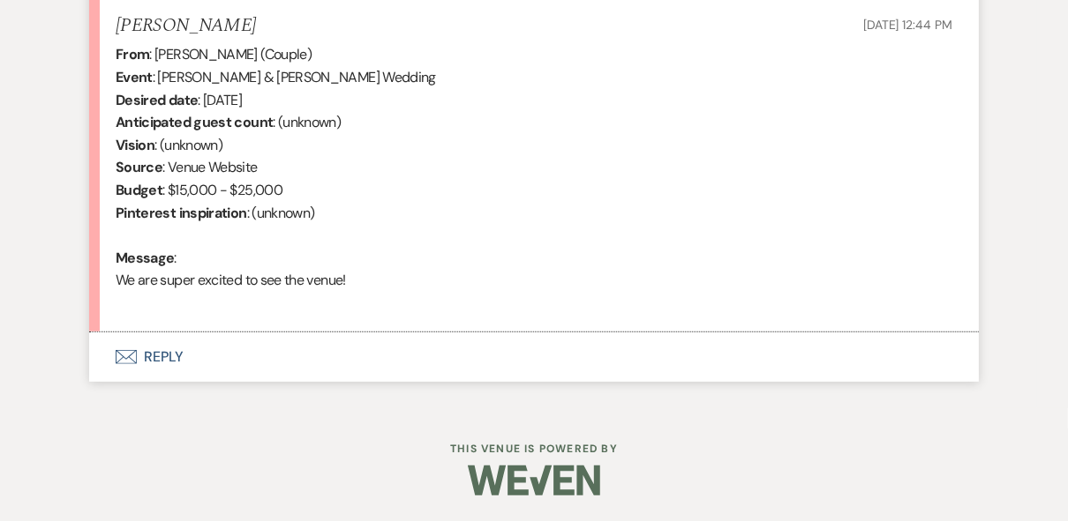
click at [169, 355] on button "Envelope Reply" at bounding box center [533, 357] width 889 height 49
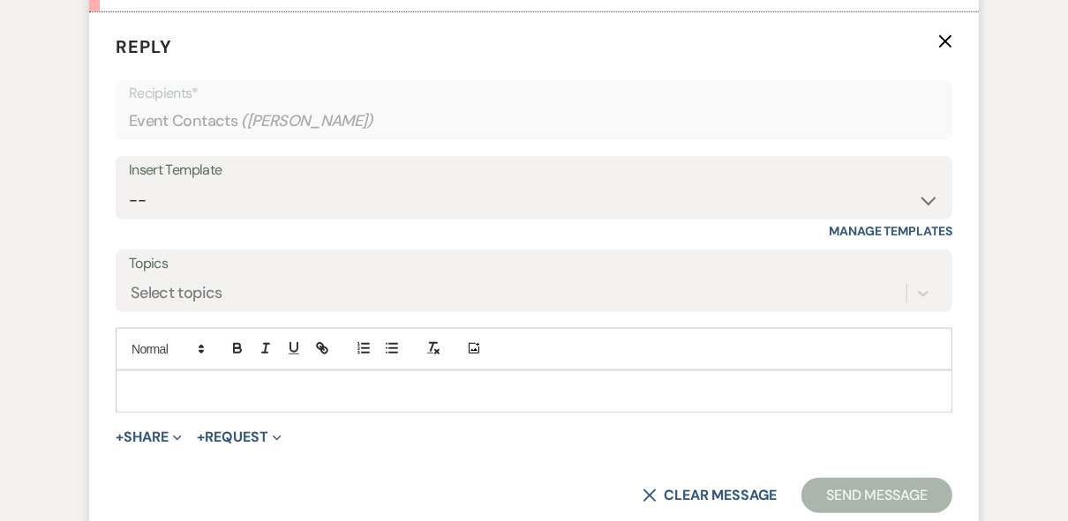
scroll to position [1024, 0]
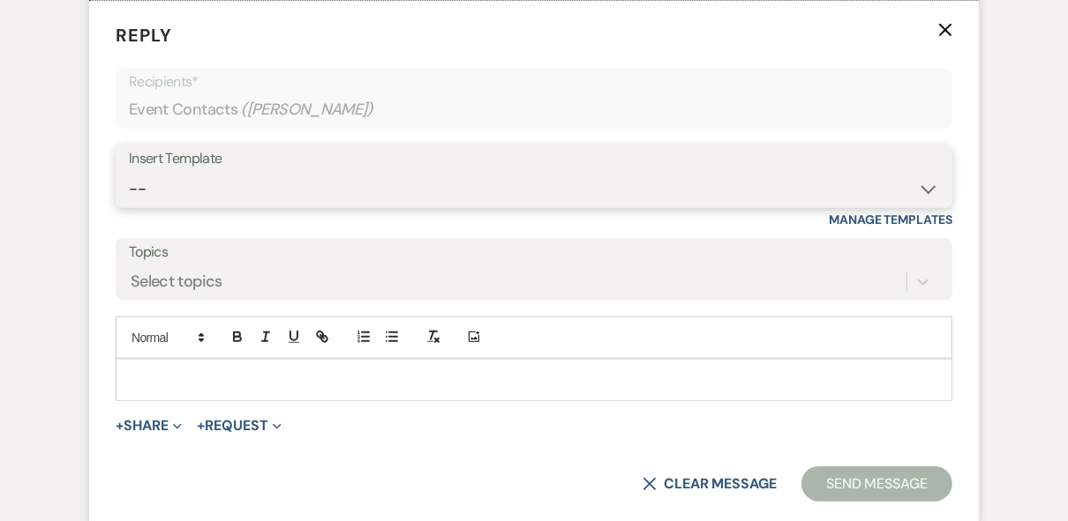
click at [251, 193] on select "-- Weven Planning Portal Introduction (Booked Events) Private Party Inquiry Res…" at bounding box center [534, 189] width 810 height 34
click at [129, 172] on select "-- Weven Planning Portal Introduction (Booked Events) Private Party Inquiry Res…" at bounding box center [534, 189] width 810 height 34
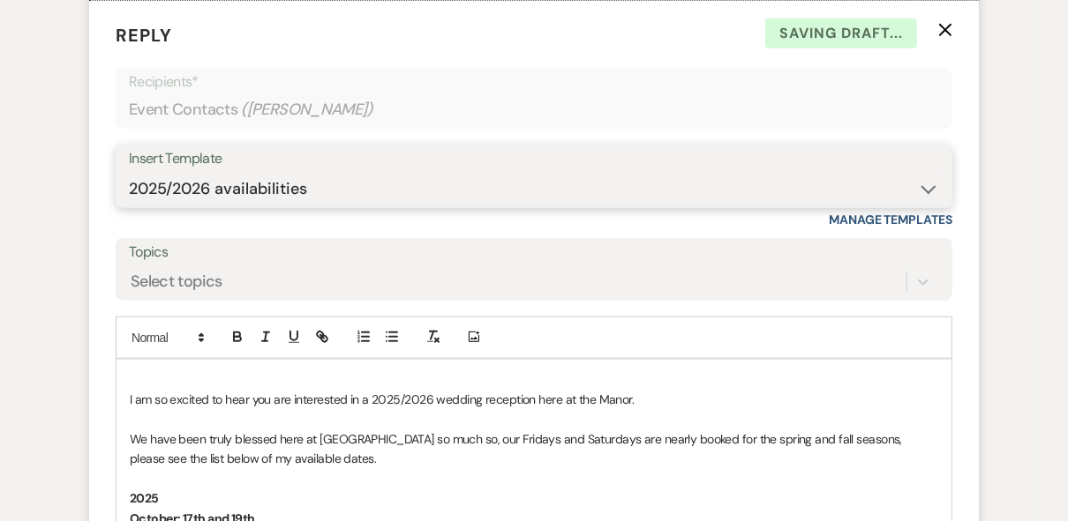
click at [381, 181] on select "-- Weven Planning Portal Introduction (Booked Events) Private Party Inquiry Res…" at bounding box center [534, 189] width 810 height 34
select select "5376"
click at [129, 172] on select "-- Weven Planning Portal Introduction (Booked Events) Private Party Inquiry Res…" at bounding box center [534, 189] width 810 height 34
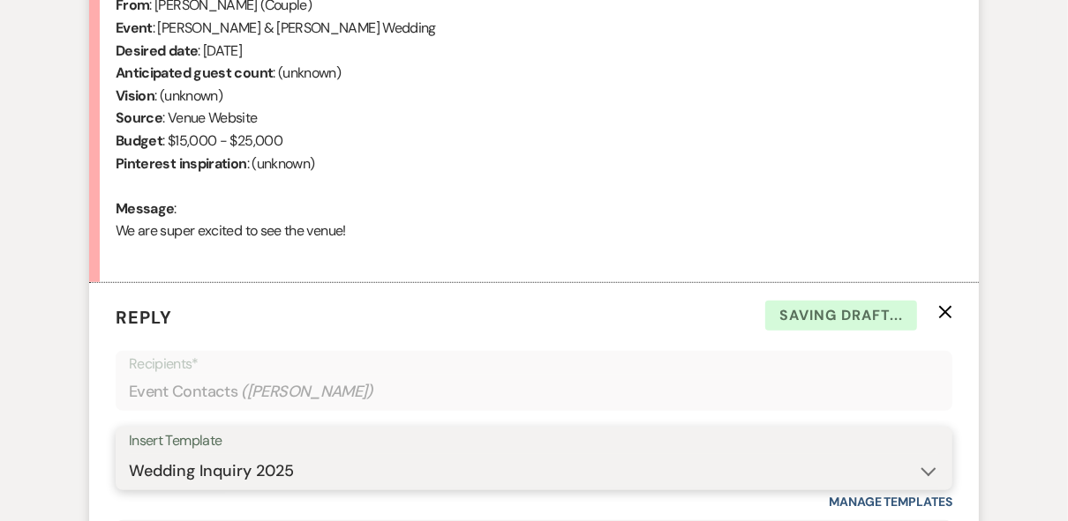
scroll to position [1095, 0]
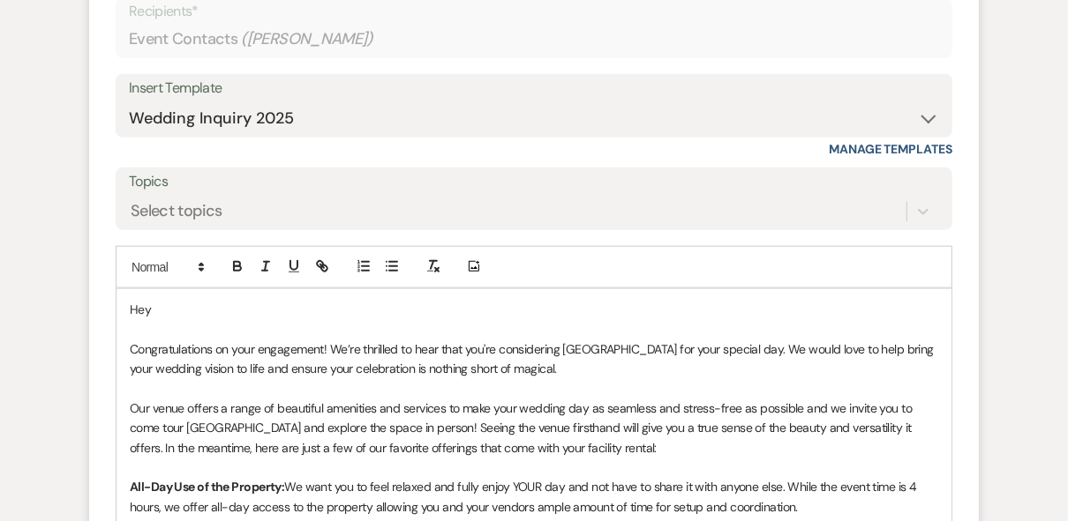
click at [186, 309] on p "Hey" at bounding box center [534, 309] width 808 height 19
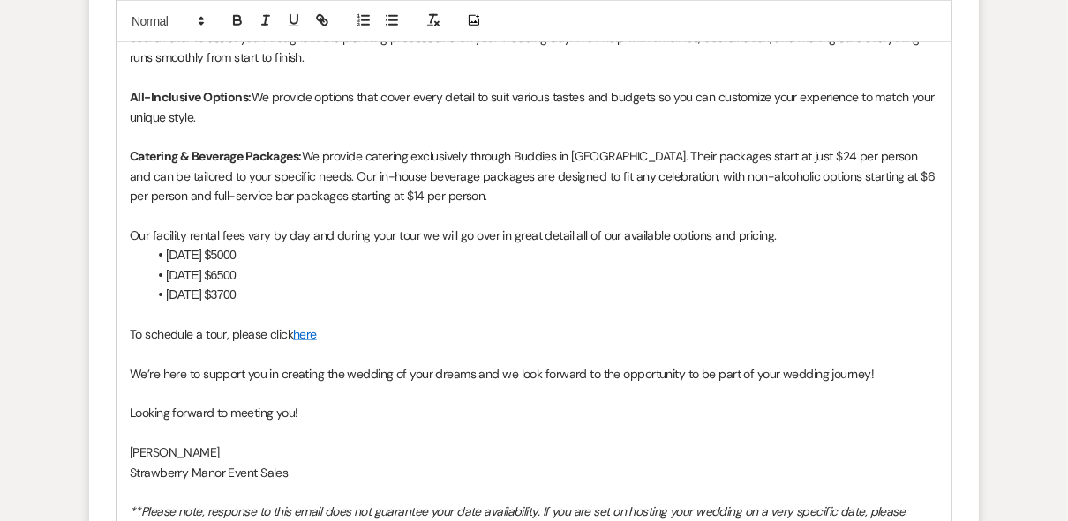
scroll to position [1801, 0]
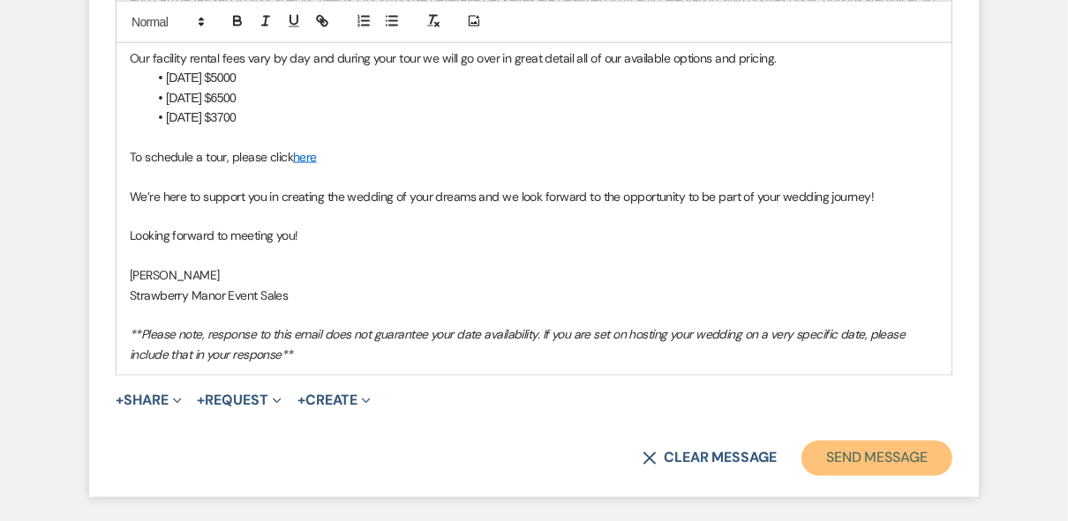
click at [856, 453] on button "Send Message" at bounding box center [876, 458] width 151 height 35
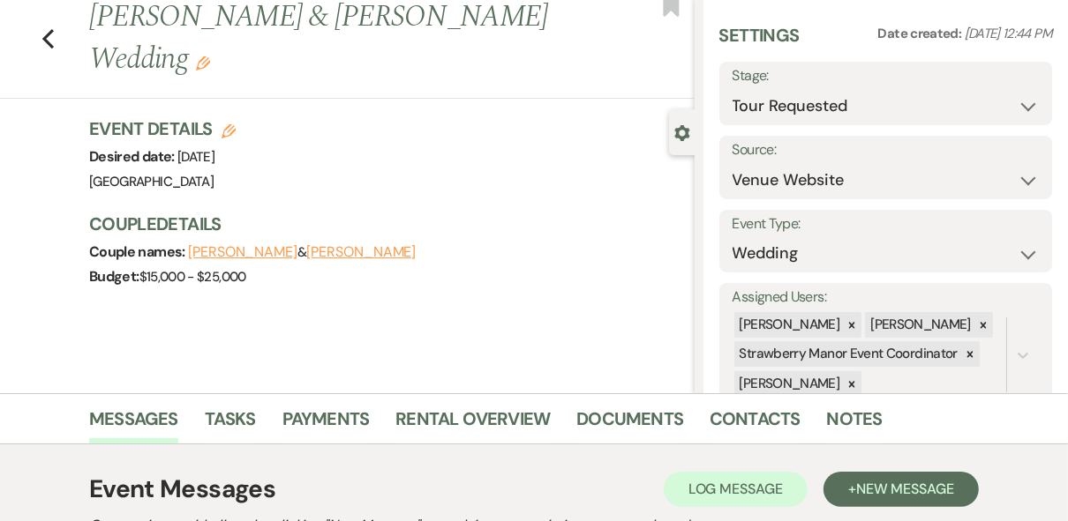
scroll to position [0, 0]
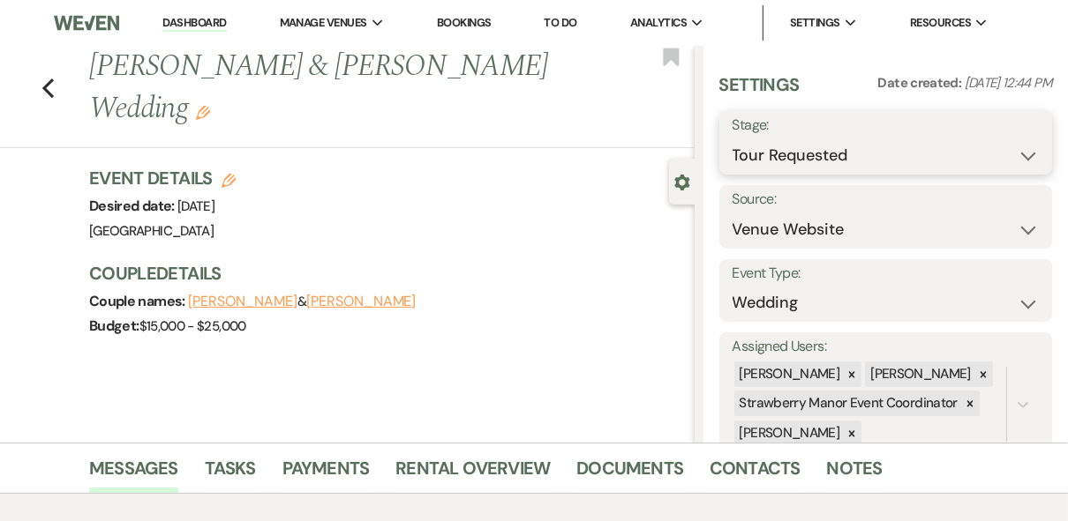
click at [873, 148] on select "Inquiry Follow Up Tour Requested Tour Confirmed Toured Proposal Sent Booked Lost" at bounding box center [885, 156] width 307 height 34
select select "1"
click at [732, 139] on select "Inquiry Follow Up Tour Requested Tour Confirmed Toured Proposal Sent Booked Lost" at bounding box center [885, 156] width 307 height 34
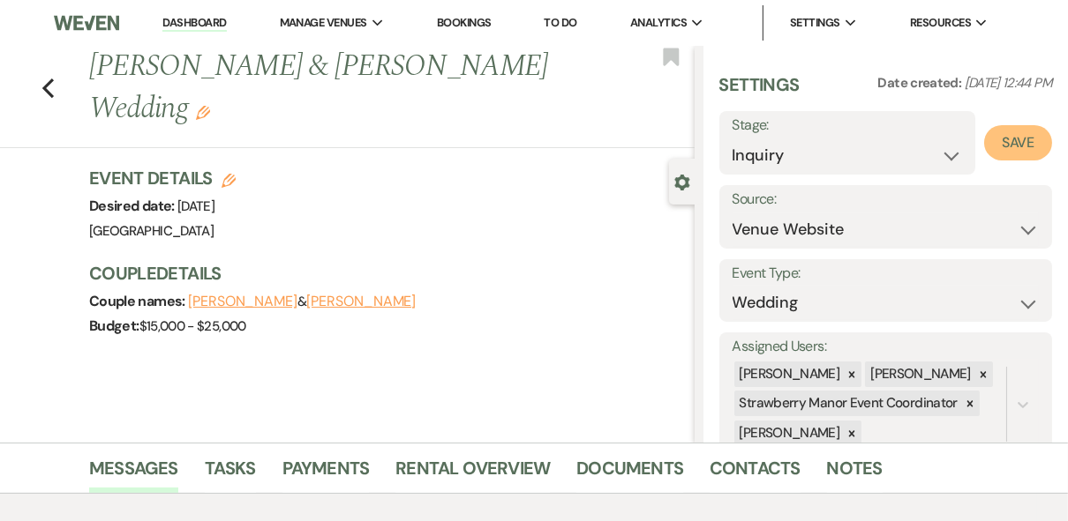
click at [996, 139] on button "Save" at bounding box center [1018, 142] width 68 height 35
click at [49, 78] on icon "Previous" at bounding box center [47, 88] width 13 height 21
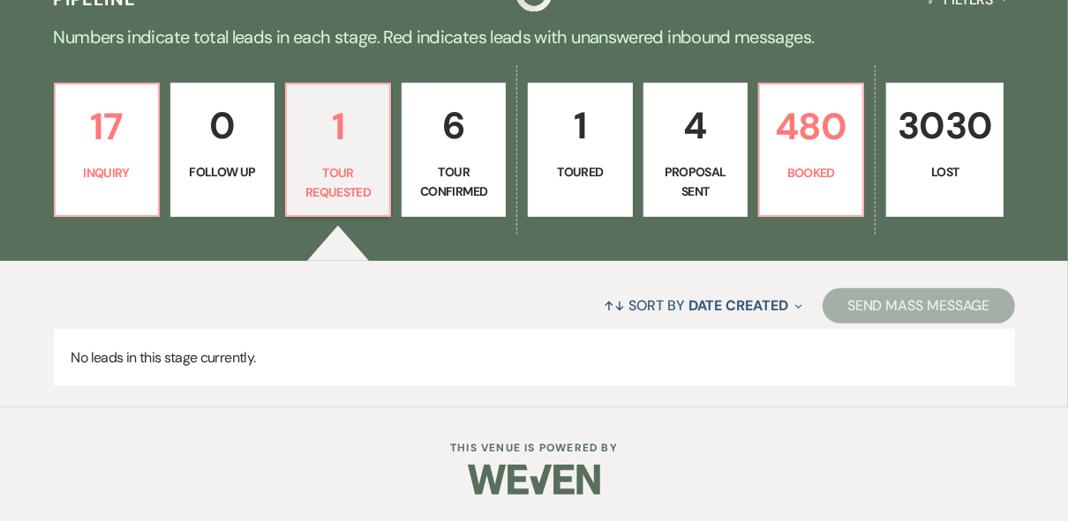
scroll to position [410, 0]
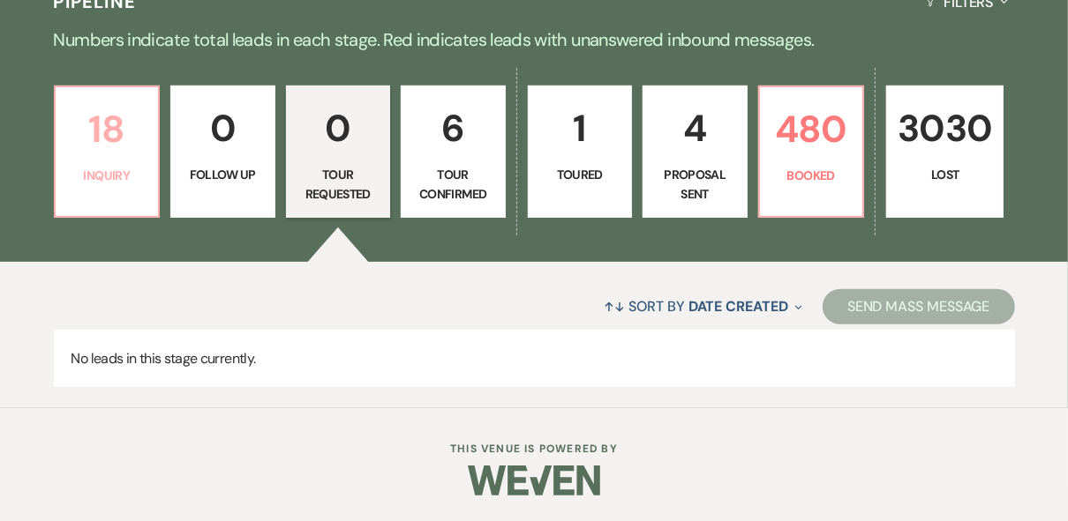
click at [114, 159] on link "18 Inquiry" at bounding box center [107, 152] width 107 height 132
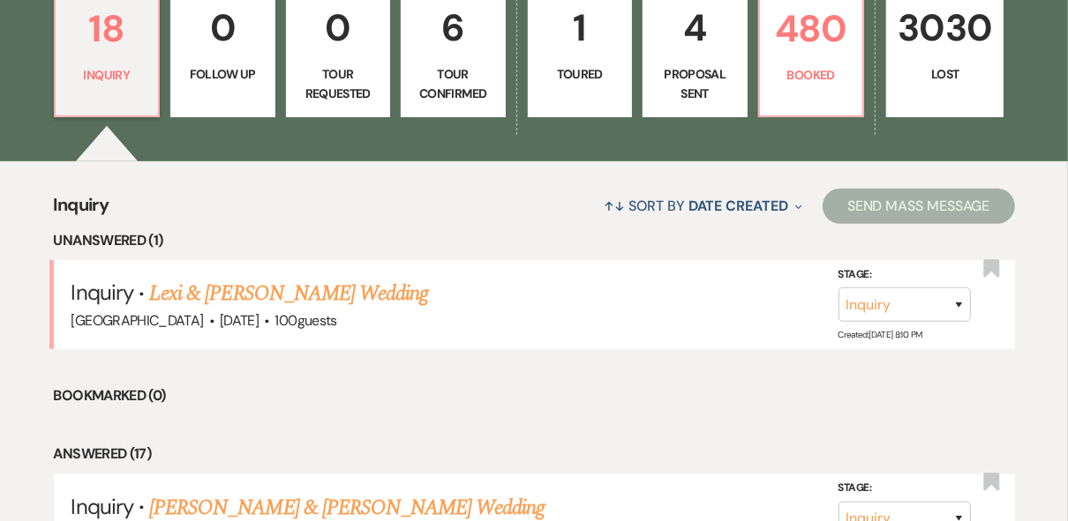
scroll to position [410, 0]
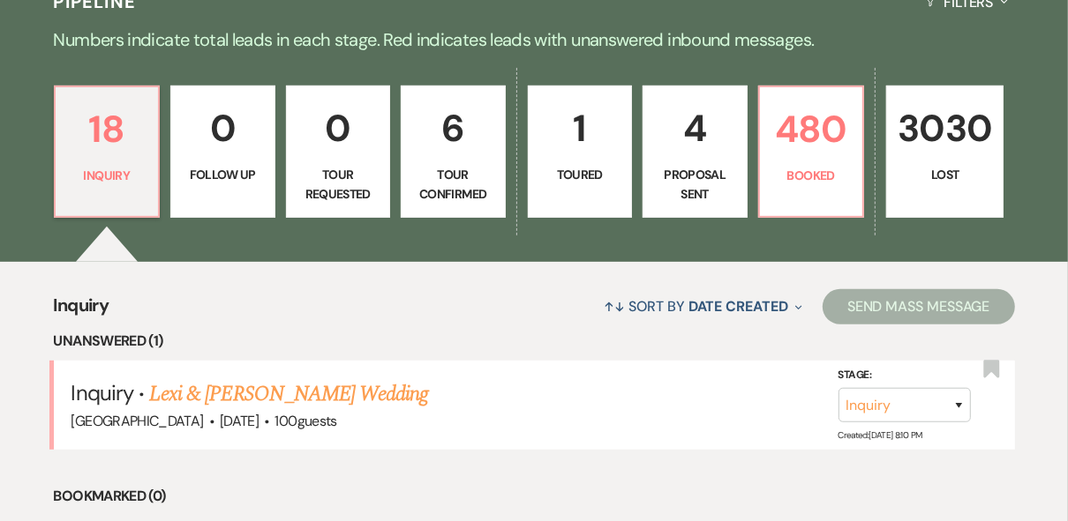
click at [452, 146] on p "6" at bounding box center [453, 128] width 82 height 59
select select "4"
select select "5"
select select "4"
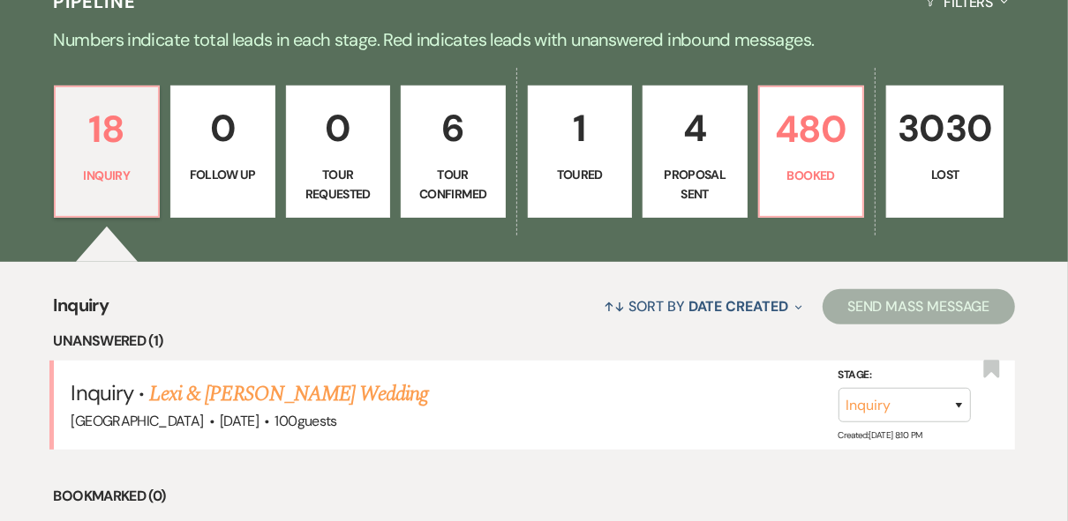
select select "4"
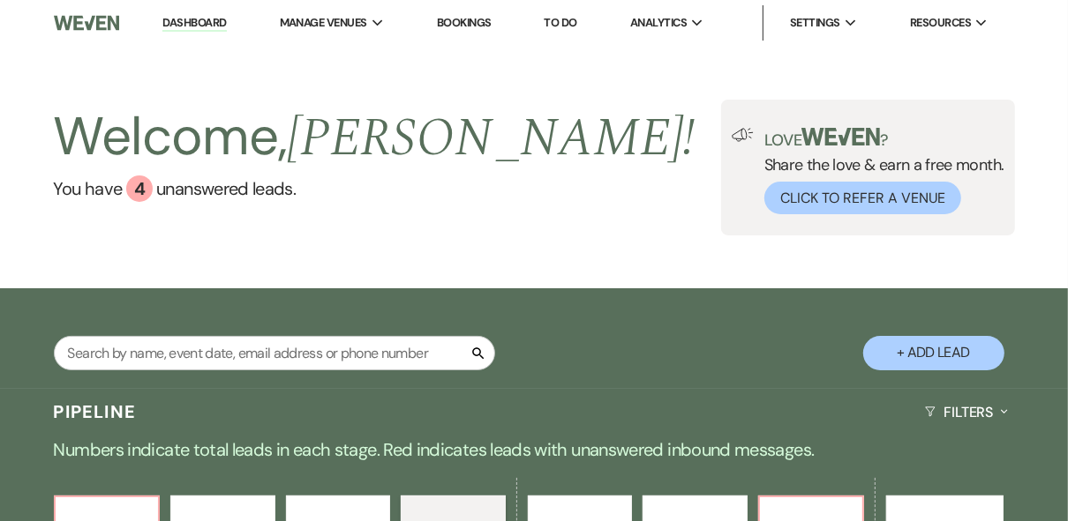
click at [571, 167] on div "Welcome, [PERSON_NAME] ! You have 4 unanswered lead s . Love ? Share the love &…" at bounding box center [534, 168] width 1068 height 136
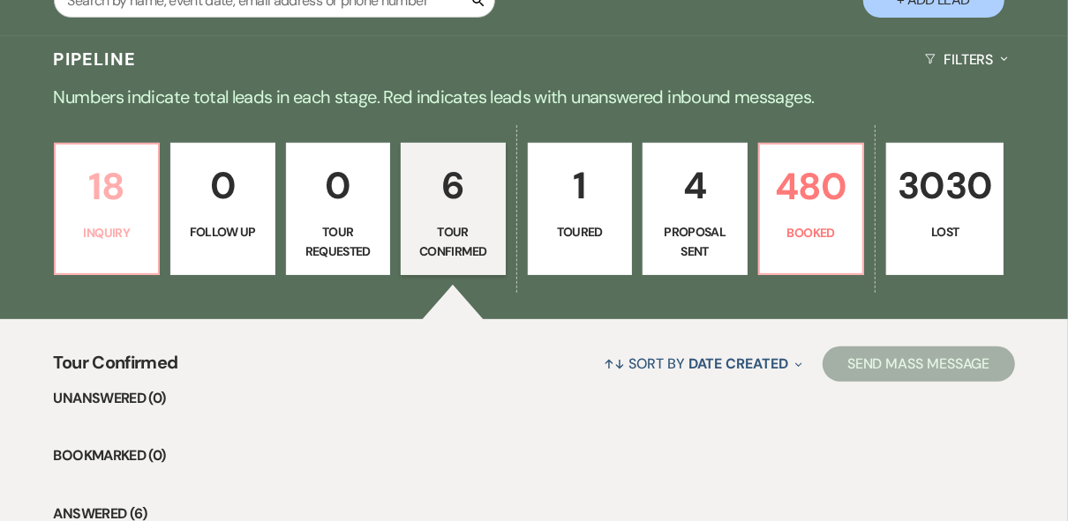
click at [83, 223] on p "Inquiry" at bounding box center [107, 232] width 82 height 19
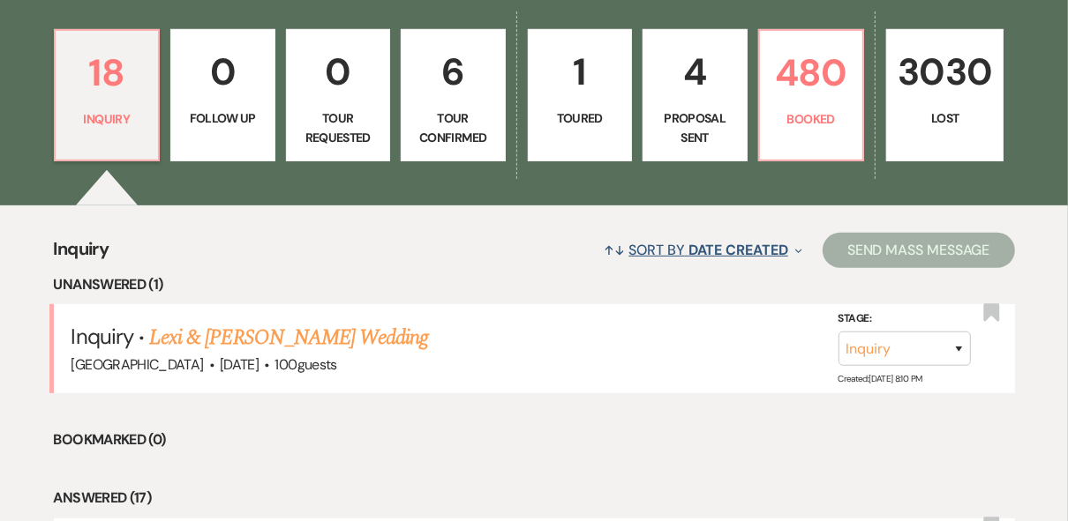
scroll to position [353, 0]
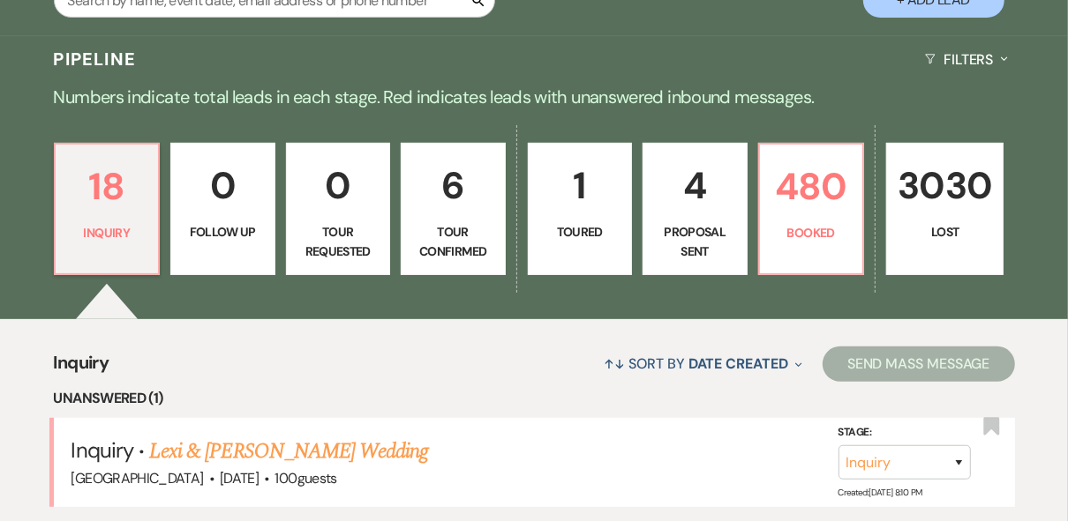
click at [723, 226] on p "Proposal Sent" at bounding box center [695, 242] width 82 height 40
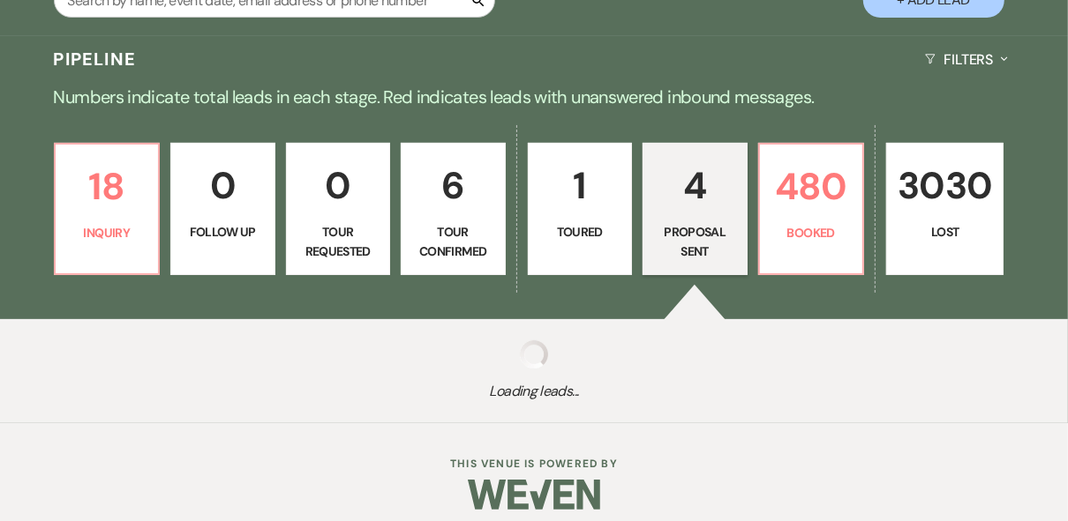
select select "6"
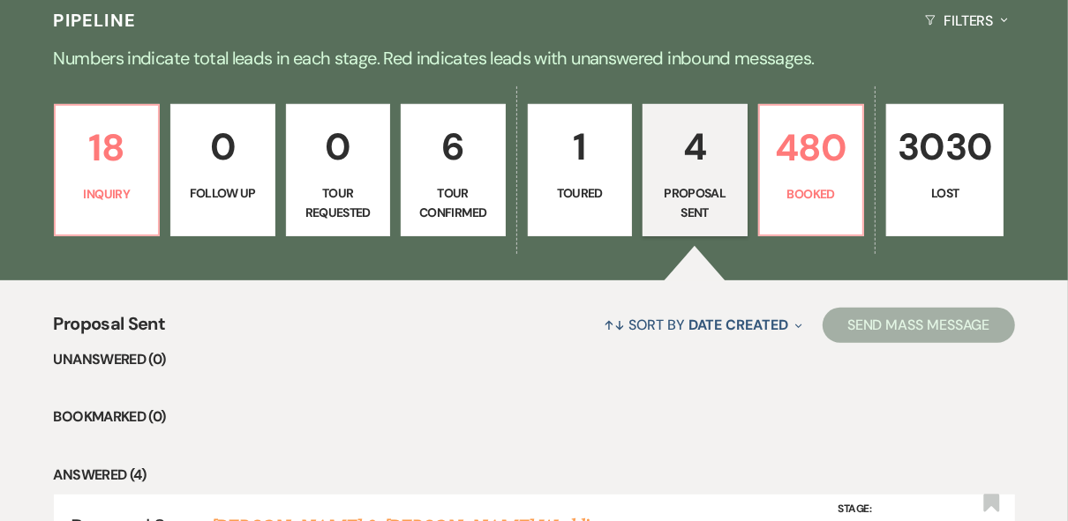
scroll to position [323, 0]
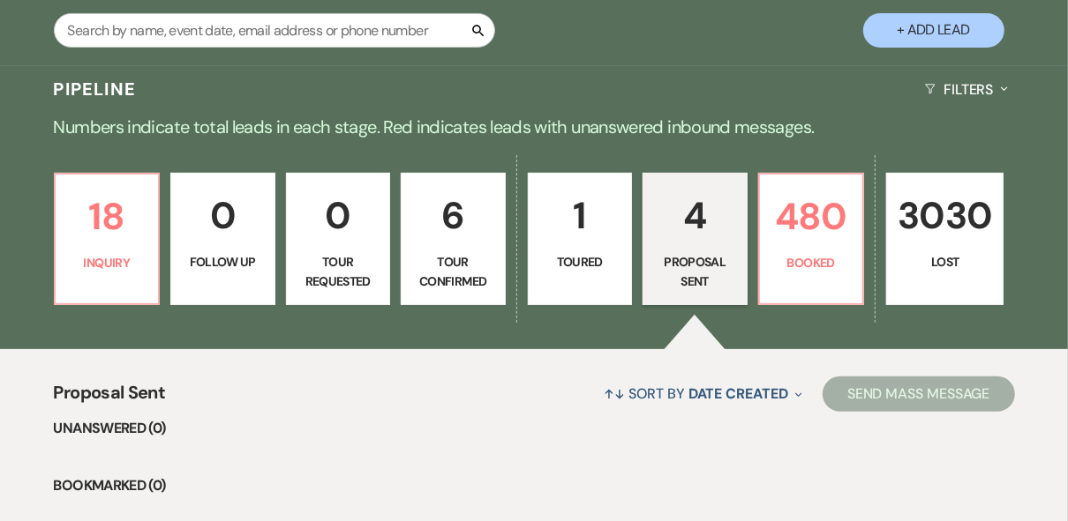
click at [440, 266] on p "Tour Confirmed" at bounding box center [453, 272] width 82 height 40
select select "4"
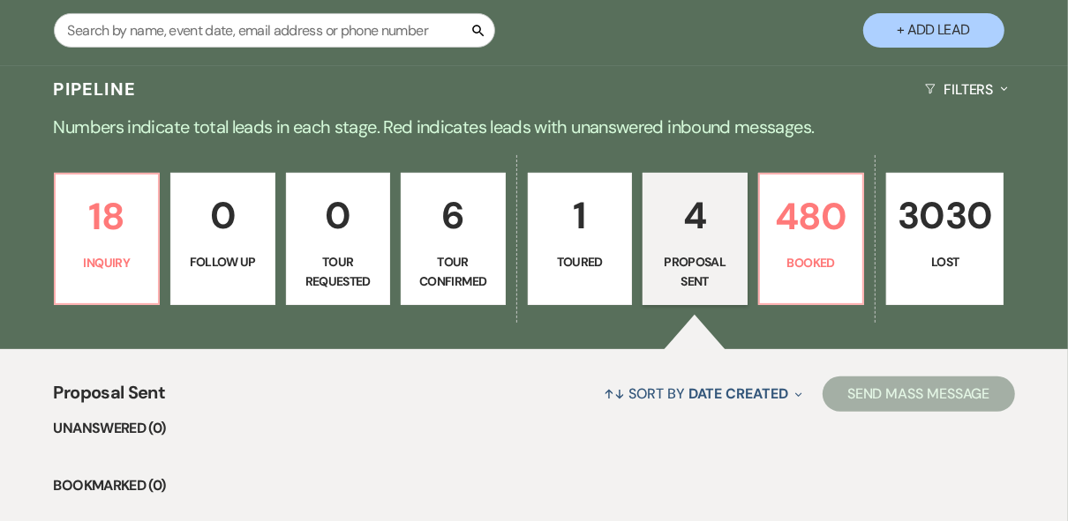
select select "4"
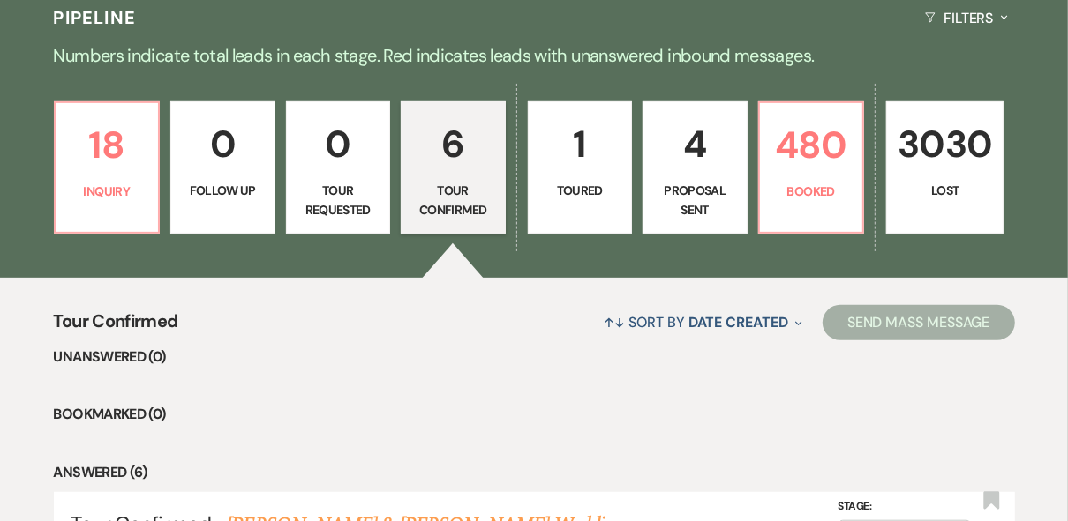
scroll to position [393, 0]
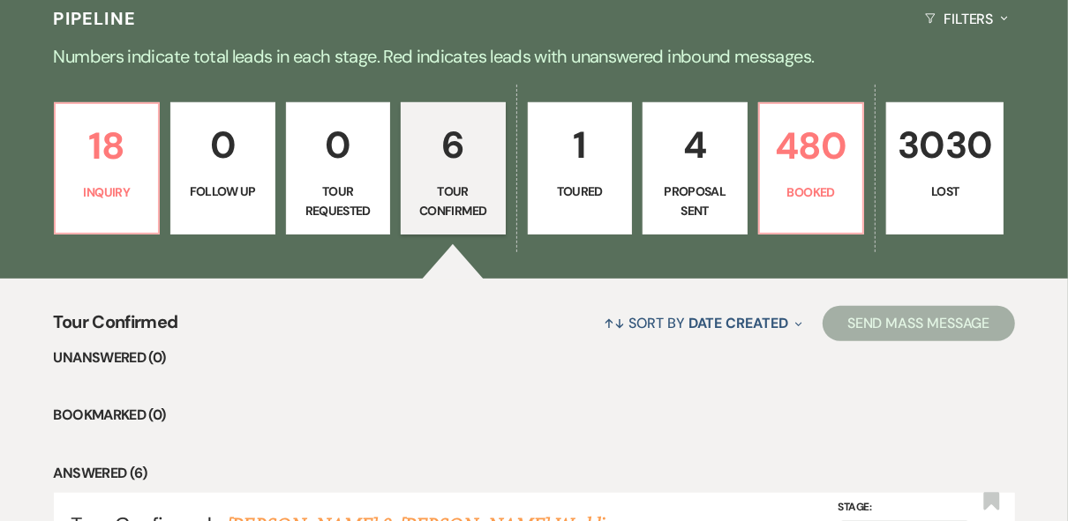
click at [705, 179] on link "4 Proposal Sent" at bounding box center [694, 168] width 105 height 132
select select "6"
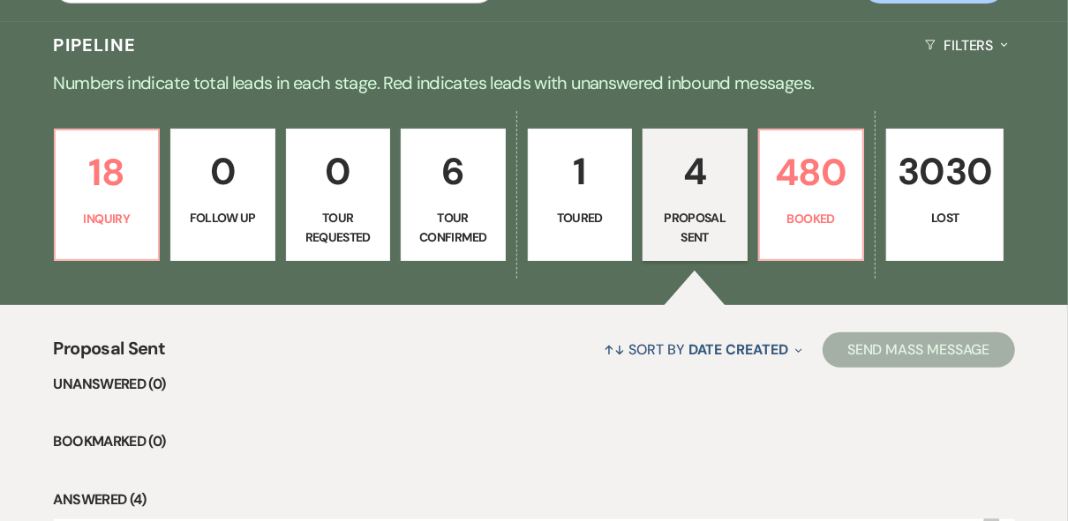
scroll to position [252, 0]
